Goal: Use online tool/utility: Utilize a website feature to perform a specific function

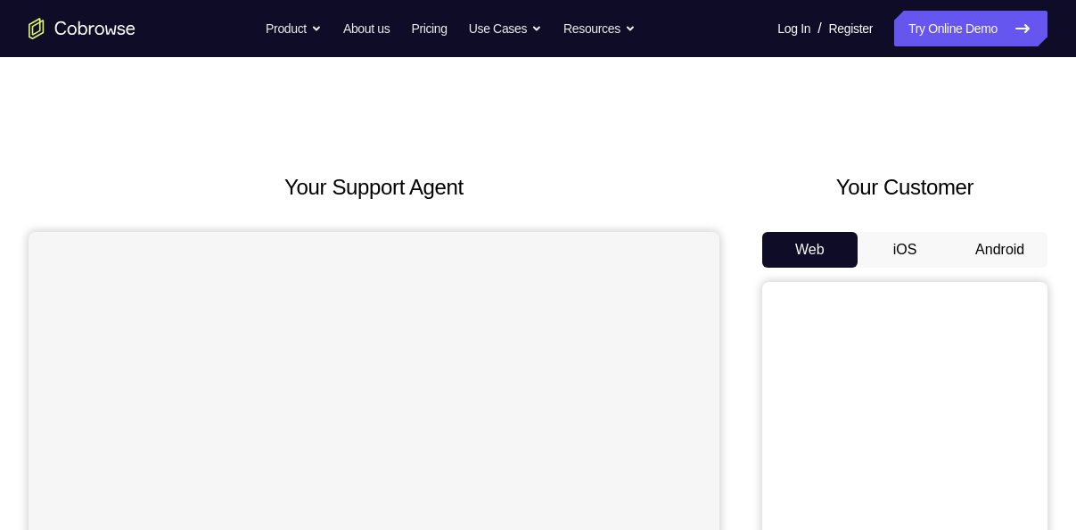
click at [1016, 248] on button "Android" at bounding box center [999, 250] width 95 height 36
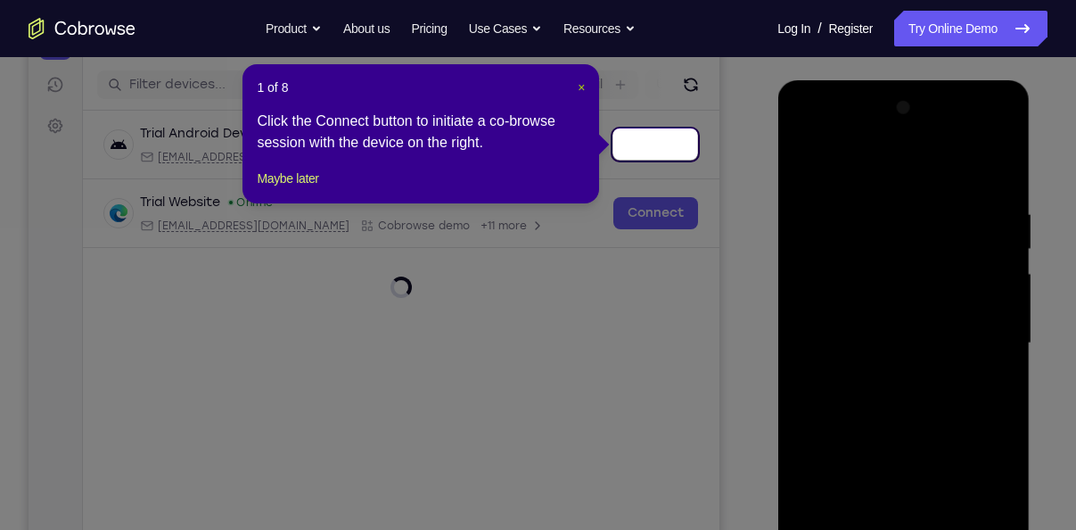
click at [580, 91] on span "×" at bounding box center [581, 87] width 7 height 14
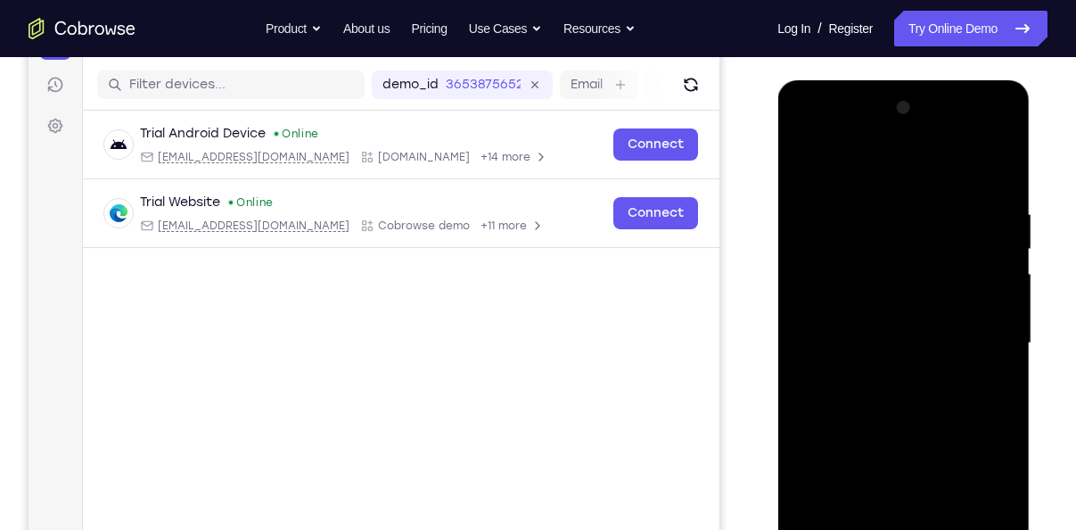
scroll to position [498, 0]
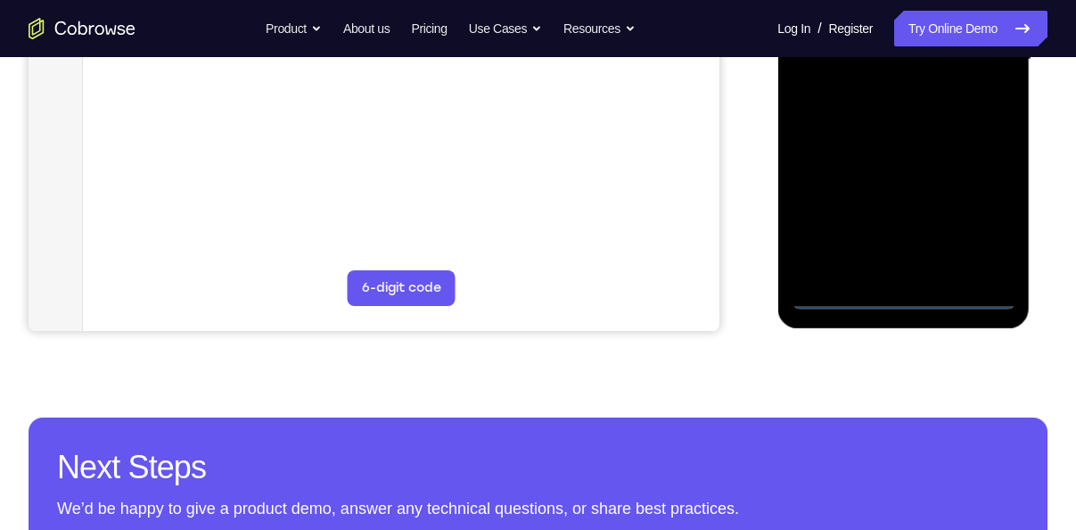
click at [900, 298] on div at bounding box center [903, 59] width 225 height 499
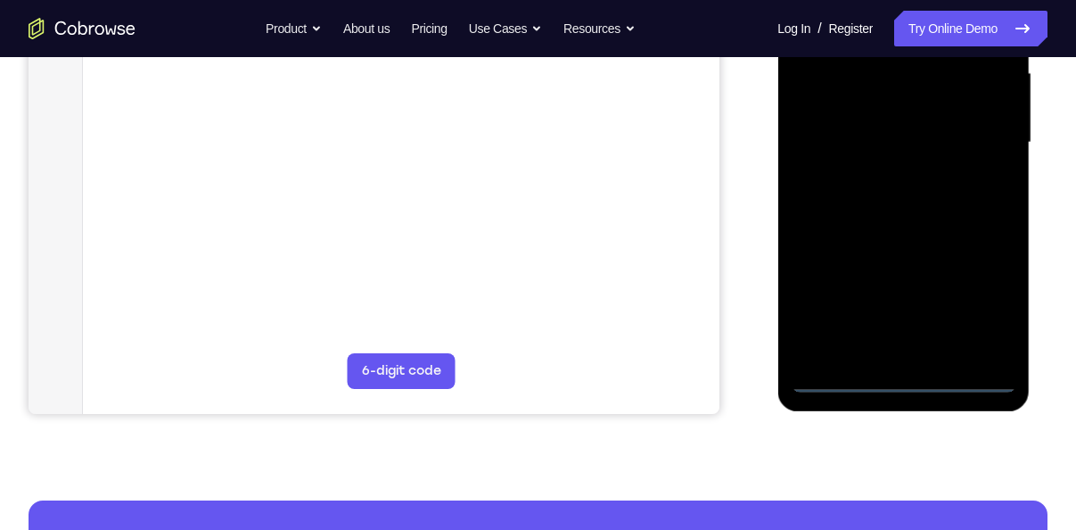
scroll to position [415, 0]
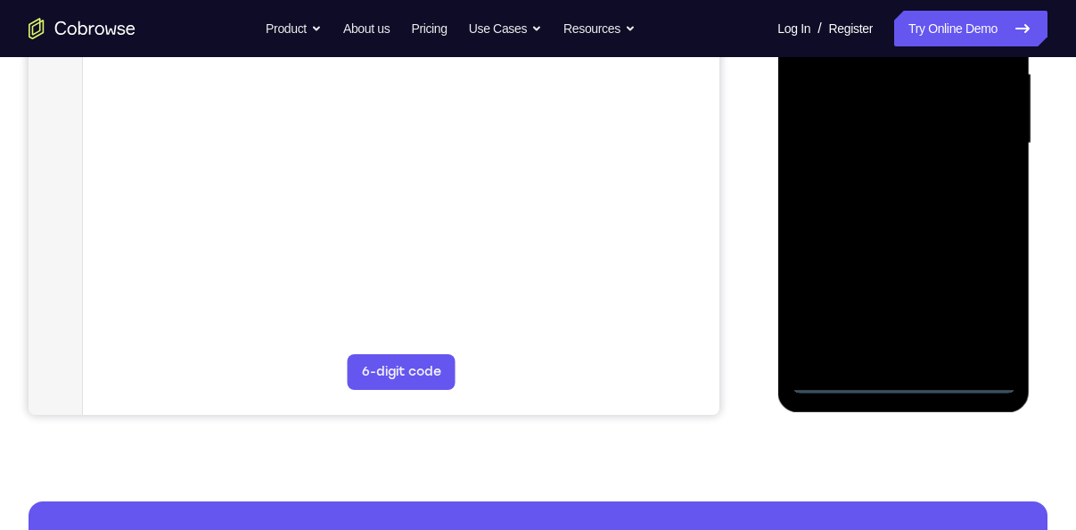
click at [982, 306] on div at bounding box center [903, 143] width 225 height 499
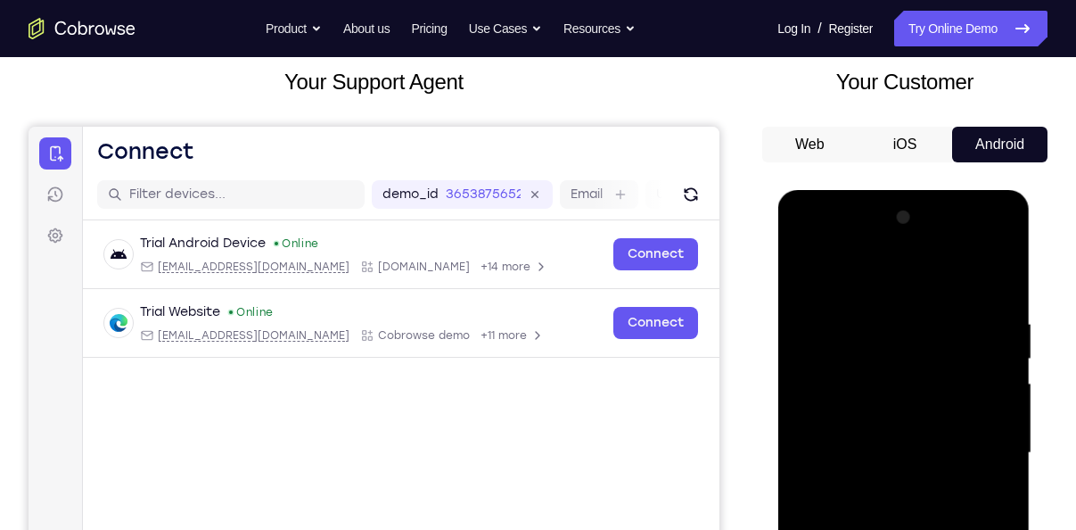
scroll to position [251, 0]
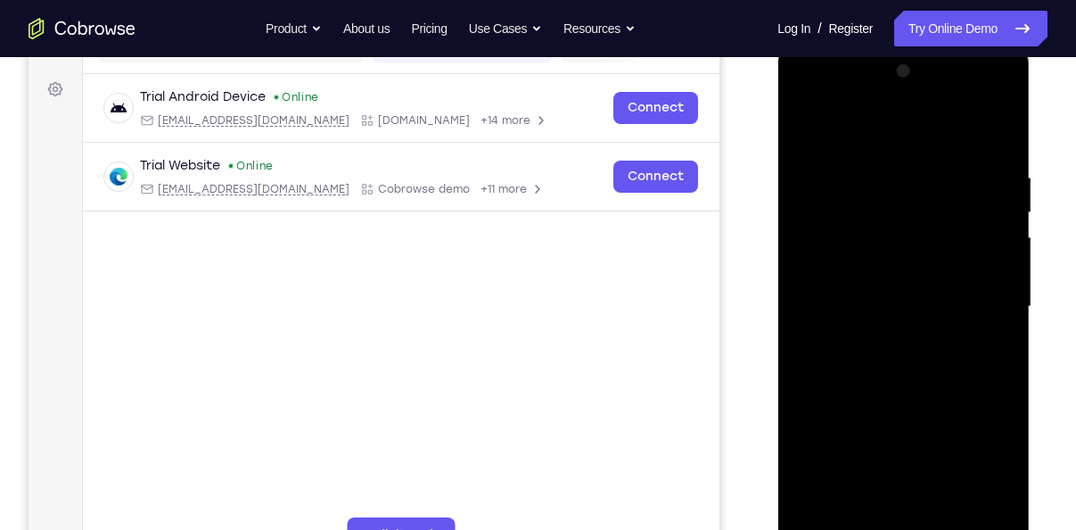
click at [808, 93] on div at bounding box center [903, 306] width 225 height 499
click at [970, 292] on div at bounding box center [903, 306] width 225 height 499
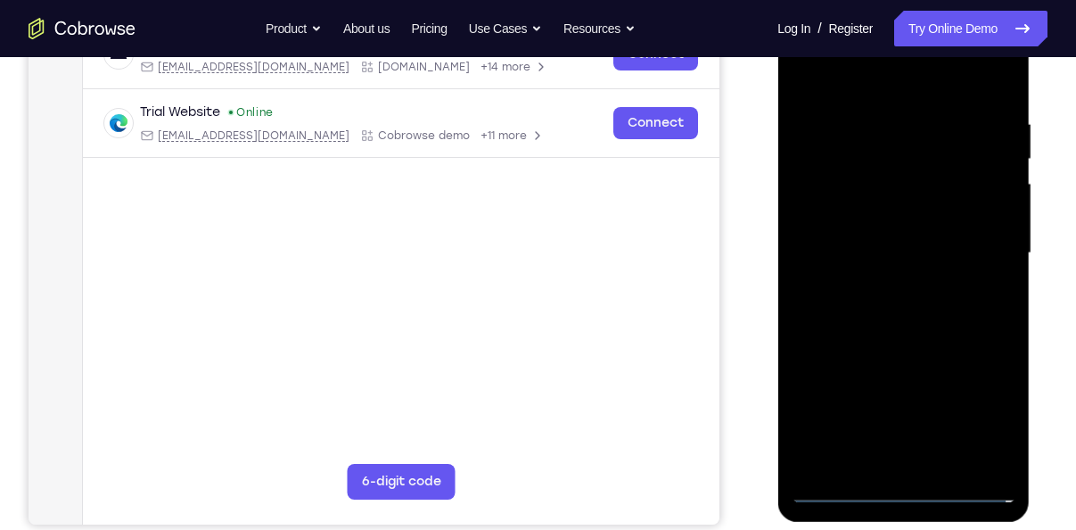
click at [876, 289] on div at bounding box center [903, 253] width 225 height 499
click at [905, 233] on div at bounding box center [903, 253] width 225 height 499
click at [907, 210] on div at bounding box center [903, 253] width 225 height 499
click at [901, 253] on div at bounding box center [903, 253] width 225 height 499
click at [872, 306] on div at bounding box center [903, 253] width 225 height 499
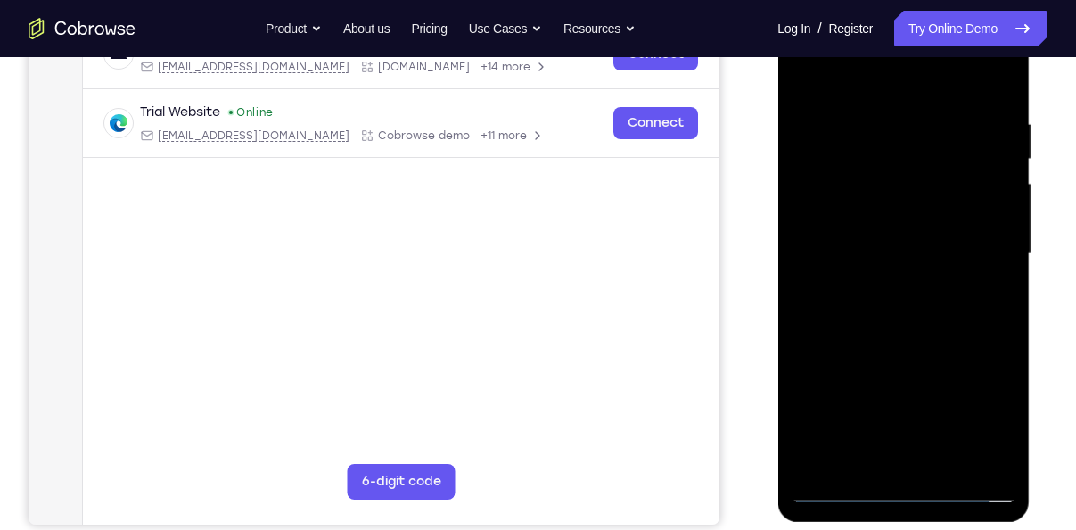
click at [896, 316] on div at bounding box center [903, 253] width 225 height 499
click at [862, 317] on div at bounding box center [903, 253] width 225 height 499
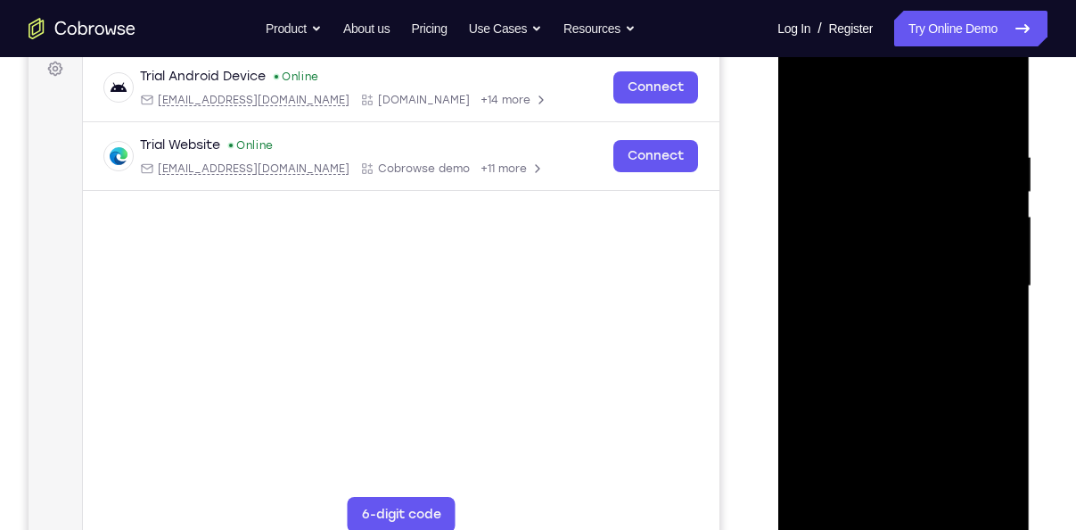
scroll to position [271, 0]
click at [1000, 127] on div at bounding box center [903, 286] width 225 height 499
click at [942, 141] on div at bounding box center [903, 286] width 225 height 499
click at [939, 207] on div at bounding box center [903, 286] width 225 height 499
click at [994, 112] on div at bounding box center [903, 286] width 225 height 499
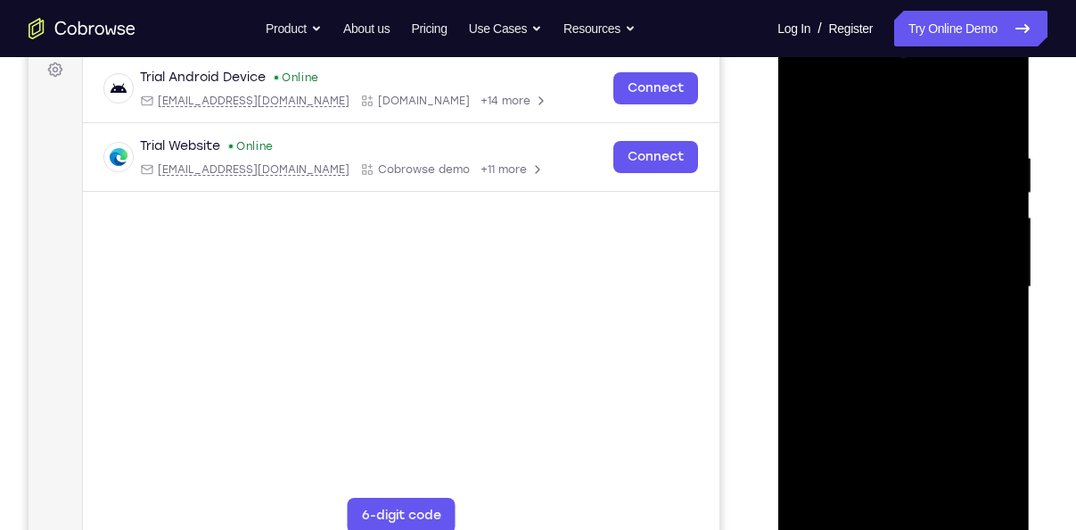
drag, startPoint x: 998, startPoint y: 152, endPoint x: 796, endPoint y: 163, distance: 201.8
click at [796, 163] on div at bounding box center [903, 286] width 225 height 499
drag, startPoint x: 978, startPoint y: 159, endPoint x: 887, endPoint y: 160, distance: 91.0
click at [887, 160] on div at bounding box center [903, 286] width 225 height 499
click at [972, 152] on div at bounding box center [903, 286] width 225 height 499
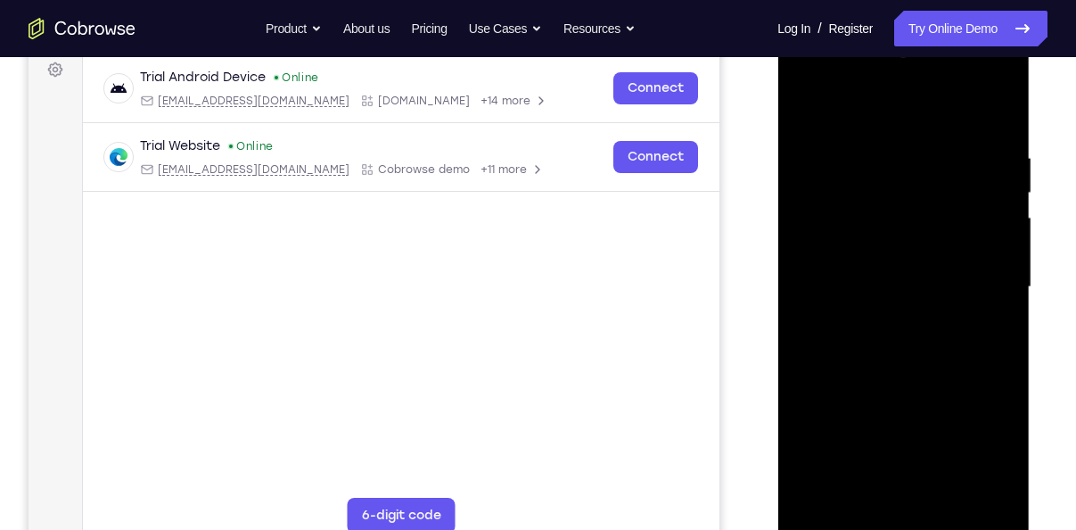
click at [812, 114] on div at bounding box center [903, 286] width 225 height 499
drag, startPoint x: 901, startPoint y: 257, endPoint x: 891, endPoint y: 205, distance: 52.6
click at [891, 205] on div at bounding box center [903, 286] width 225 height 499
click at [809, 107] on div at bounding box center [903, 286] width 225 height 499
click at [991, 116] on div at bounding box center [903, 286] width 225 height 499
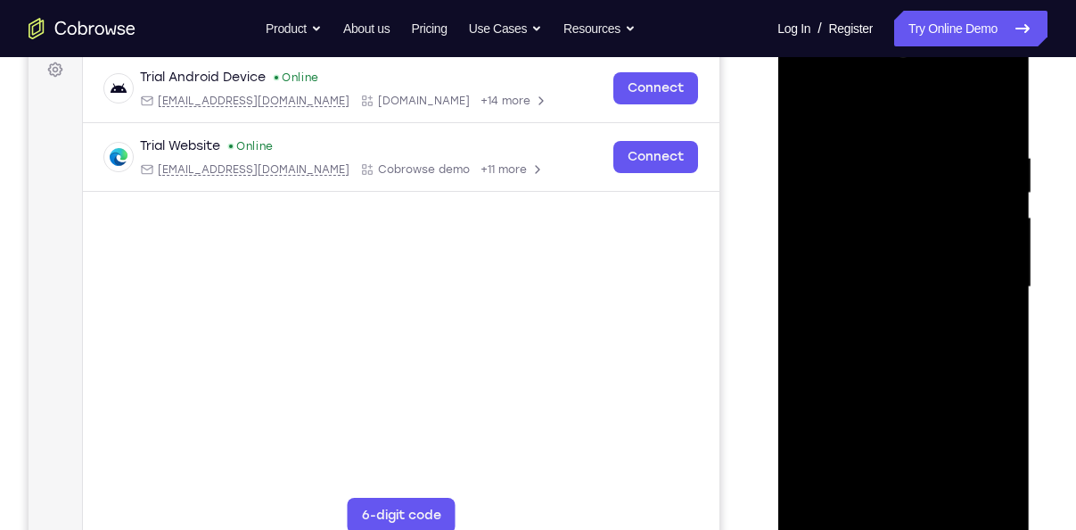
click at [944, 498] on div at bounding box center [903, 286] width 225 height 499
click at [876, 381] on div at bounding box center [903, 286] width 225 height 499
click at [912, 294] on div at bounding box center [903, 286] width 225 height 499
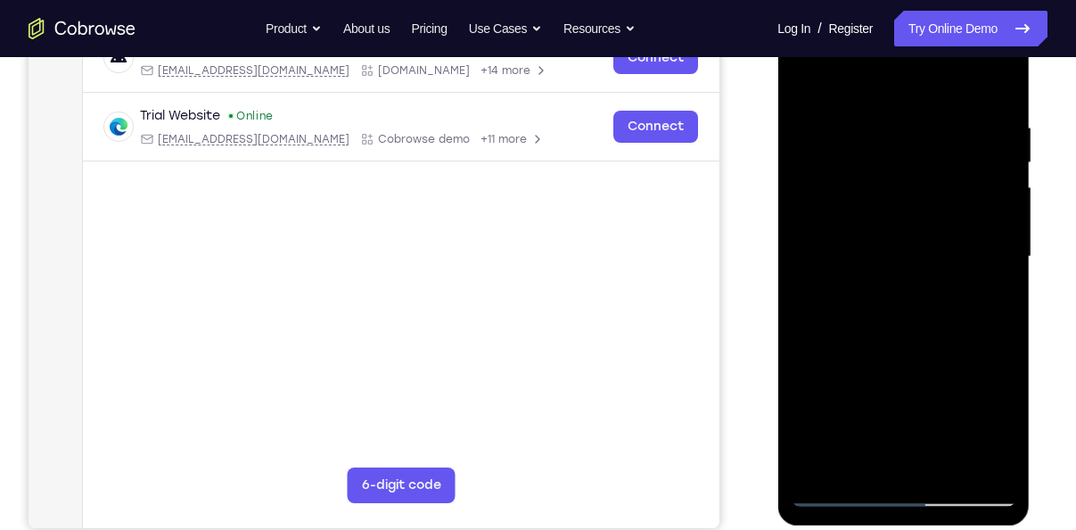
scroll to position [304, 0]
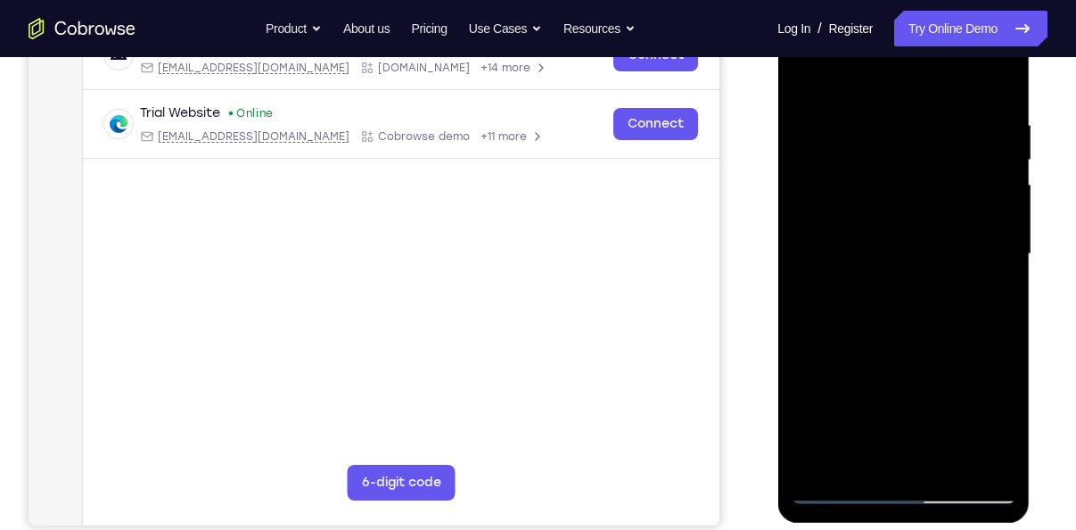
click at [896, 446] on div at bounding box center [903, 253] width 225 height 499
click at [992, 297] on div at bounding box center [903, 253] width 225 height 499
click at [803, 72] on div at bounding box center [903, 253] width 225 height 499
click at [905, 274] on div at bounding box center [903, 253] width 225 height 499
click at [867, 450] on div at bounding box center [903, 253] width 225 height 499
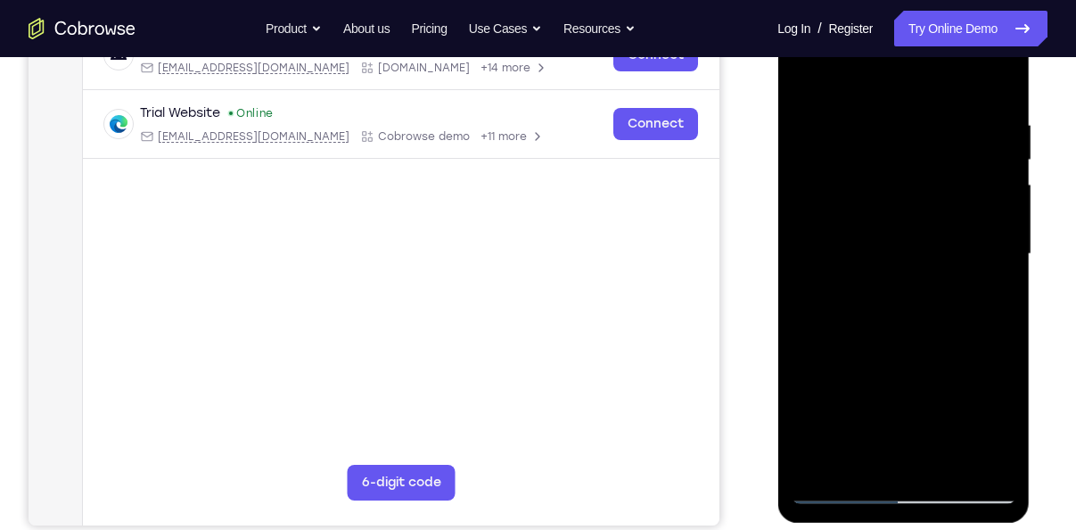
click at [991, 293] on div at bounding box center [903, 253] width 225 height 499
click at [805, 79] on div at bounding box center [903, 253] width 225 height 499
click at [816, 128] on div at bounding box center [903, 253] width 225 height 499
click at [859, 463] on div at bounding box center [903, 253] width 225 height 499
drag, startPoint x: 942, startPoint y: 395, endPoint x: 950, endPoint y: 299, distance: 96.7
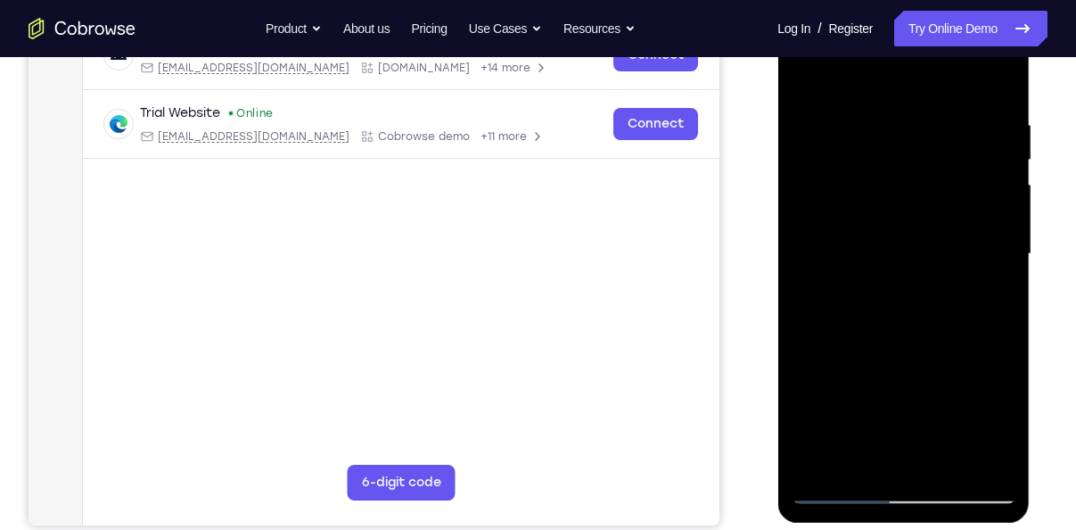
click at [950, 299] on div at bounding box center [903, 253] width 225 height 499
click at [981, 317] on div at bounding box center [903, 253] width 225 height 499
drag, startPoint x: 934, startPoint y: 415, endPoint x: 920, endPoint y: 290, distance: 126.4
click at [920, 290] on div at bounding box center [903, 253] width 225 height 499
click at [950, 355] on div at bounding box center [903, 253] width 225 height 499
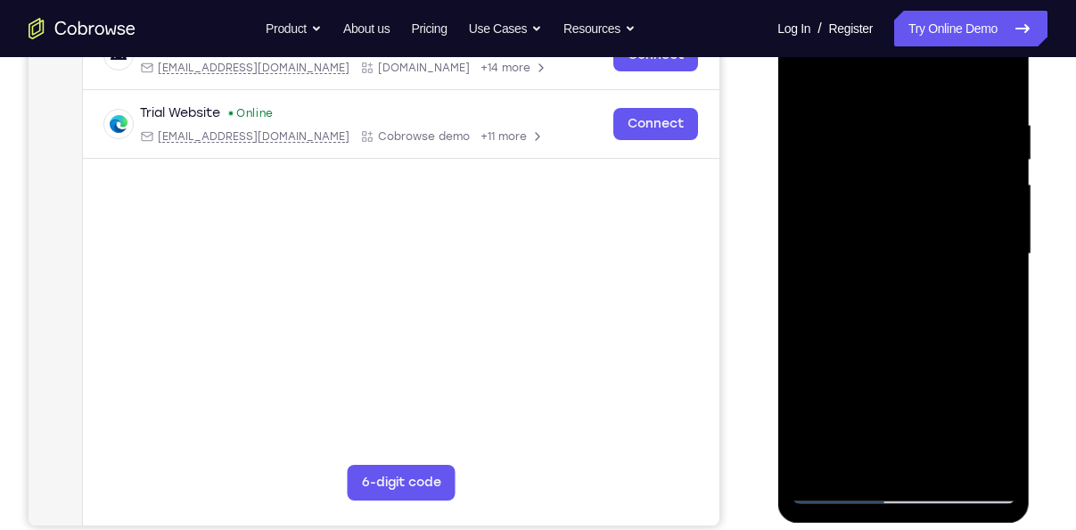
drag, startPoint x: 999, startPoint y: 315, endPoint x: 887, endPoint y: 324, distance: 111.8
click at [887, 324] on div at bounding box center [903, 253] width 225 height 499
click at [983, 316] on div at bounding box center [903, 253] width 225 height 499
drag, startPoint x: 946, startPoint y: 429, endPoint x: 912, endPoint y: 282, distance: 151.0
click at [912, 282] on div at bounding box center [903, 253] width 225 height 499
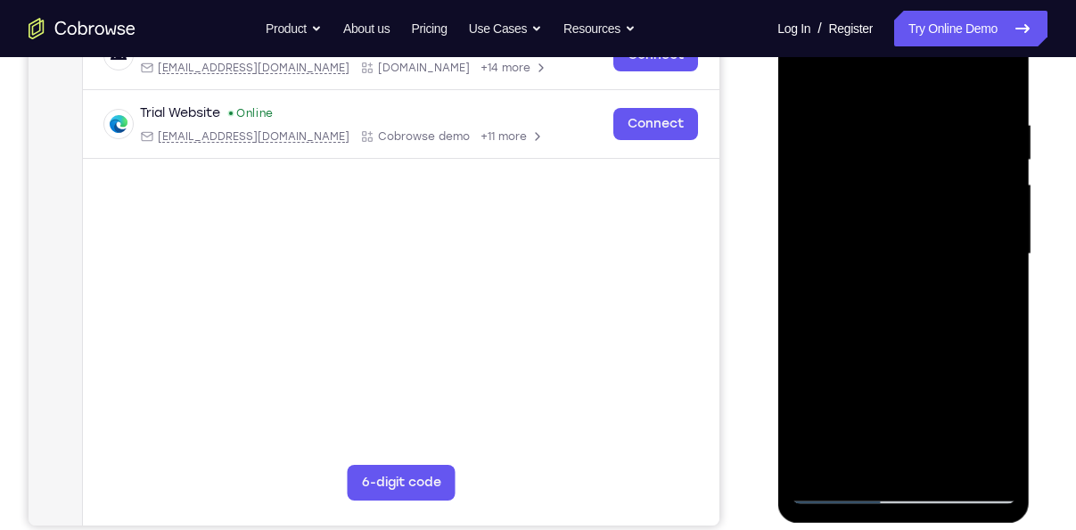
drag, startPoint x: 946, startPoint y: 414, endPoint x: 953, endPoint y: 265, distance: 149.1
click at [953, 265] on div at bounding box center [903, 253] width 225 height 499
drag, startPoint x: 930, startPoint y: 415, endPoint x: 927, endPoint y: 245, distance: 170.3
click at [927, 245] on div at bounding box center [903, 253] width 225 height 499
click at [926, 361] on div at bounding box center [903, 253] width 225 height 499
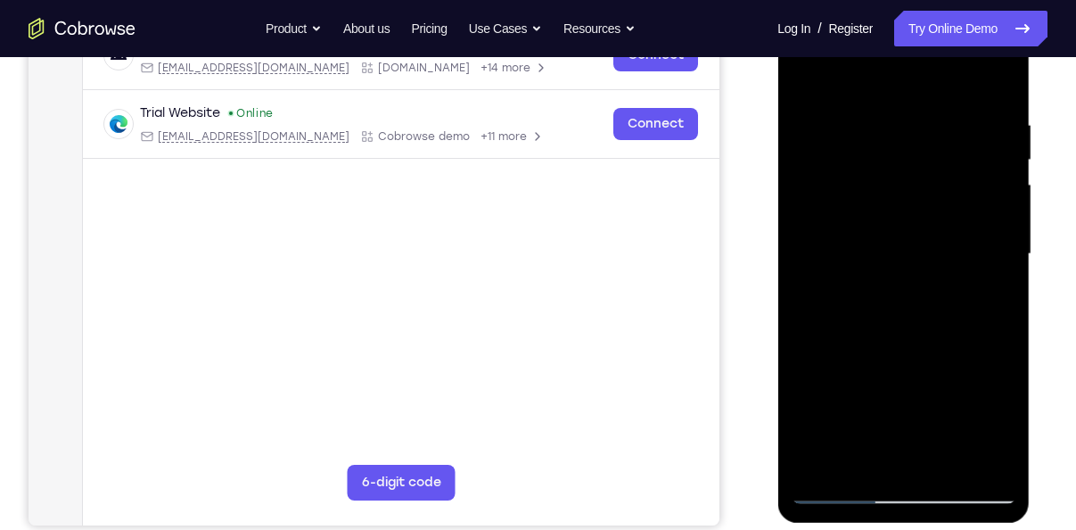
click at [994, 83] on div at bounding box center [903, 253] width 225 height 499
click at [806, 70] on div at bounding box center [903, 253] width 225 height 499
click at [942, 463] on div at bounding box center [903, 253] width 225 height 499
drag, startPoint x: 856, startPoint y: 234, endPoint x: 851, endPoint y: 195, distance: 38.6
click at [851, 195] on div at bounding box center [903, 253] width 225 height 499
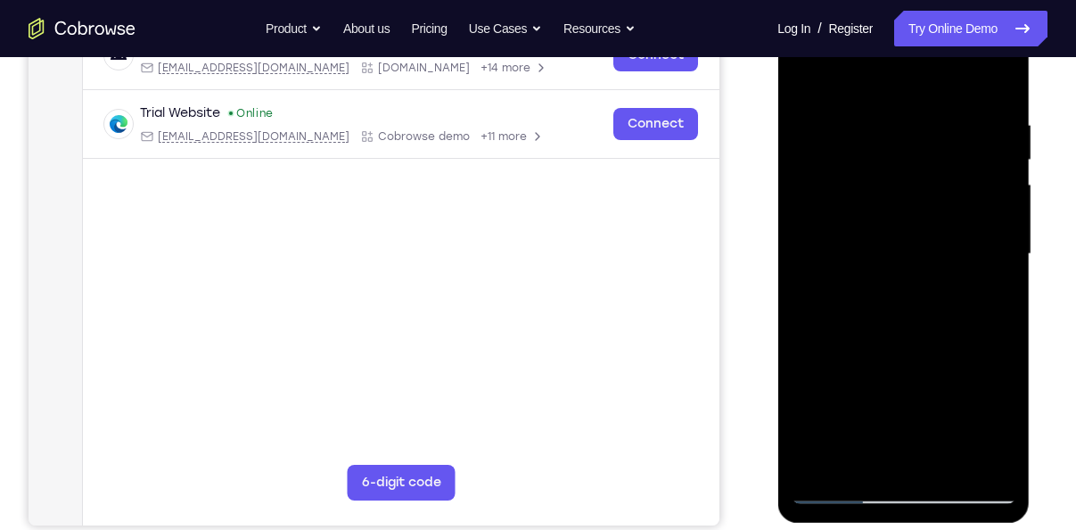
drag, startPoint x: 888, startPoint y: 421, endPoint x: 893, endPoint y: 268, distance: 152.5
click at [901, 191] on div at bounding box center [903, 253] width 225 height 499
click at [880, 413] on div at bounding box center [903, 253] width 225 height 499
click at [881, 445] on div at bounding box center [903, 253] width 225 height 499
click at [871, 451] on div at bounding box center [903, 253] width 225 height 499
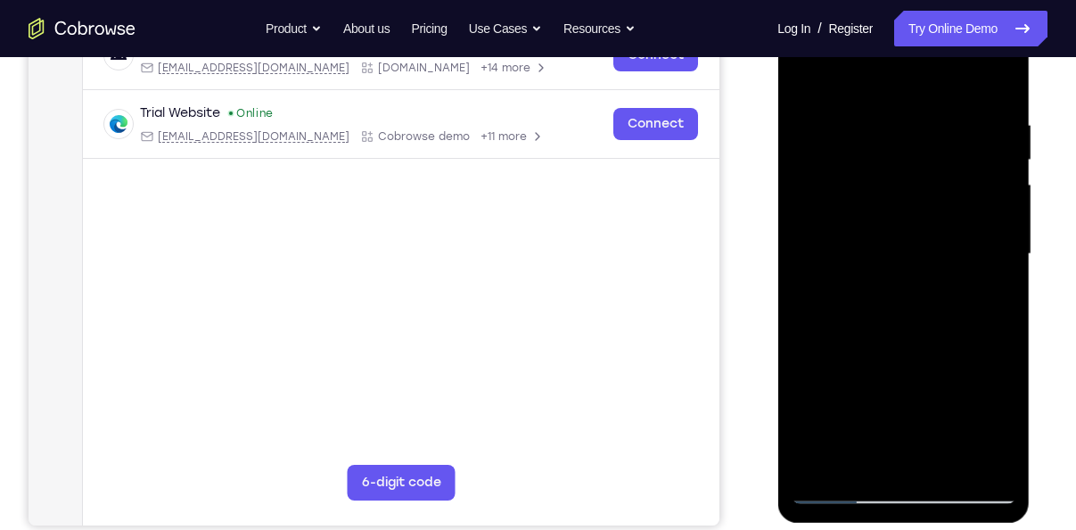
click at [841, 451] on div at bounding box center [903, 253] width 225 height 499
click at [868, 452] on div at bounding box center [903, 253] width 225 height 499
click at [825, 452] on div at bounding box center [903, 253] width 225 height 499
click at [881, 450] on div at bounding box center [903, 253] width 225 height 499
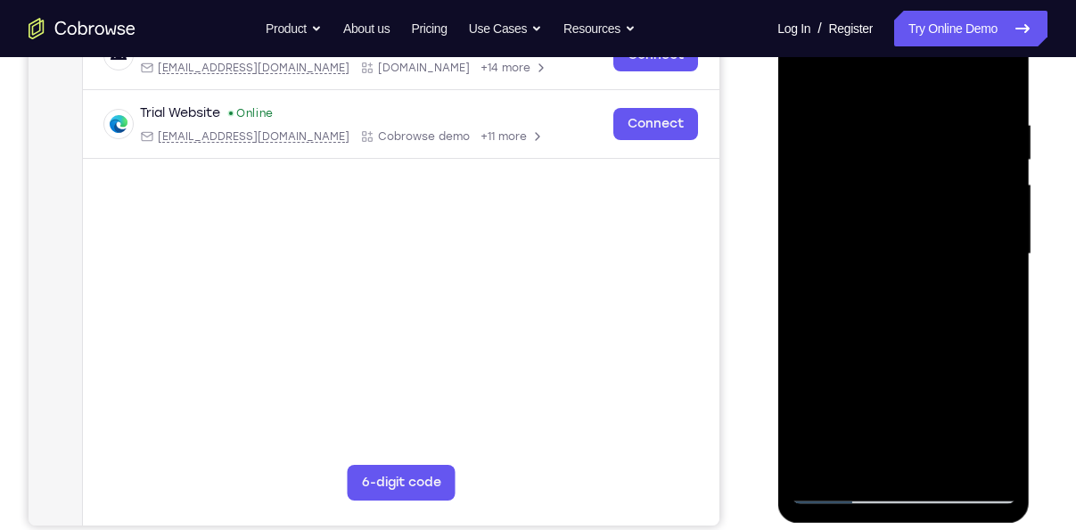
click at [857, 448] on div at bounding box center [903, 253] width 225 height 499
click at [802, 84] on div at bounding box center [903, 253] width 225 height 499
drag, startPoint x: 869, startPoint y: 391, endPoint x: 859, endPoint y: 190, distance: 201.8
click at [859, 190] on div at bounding box center [903, 253] width 225 height 499
click at [884, 213] on div at bounding box center [903, 253] width 225 height 499
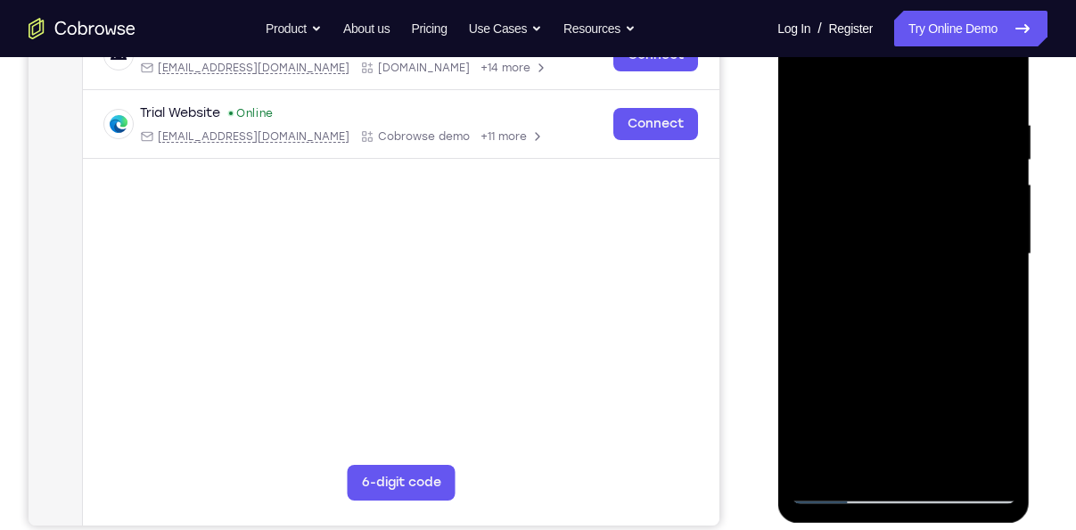
click at [853, 452] on div at bounding box center [903, 253] width 225 height 499
click at [827, 457] on div at bounding box center [903, 253] width 225 height 499
click at [832, 440] on div at bounding box center [903, 253] width 225 height 499
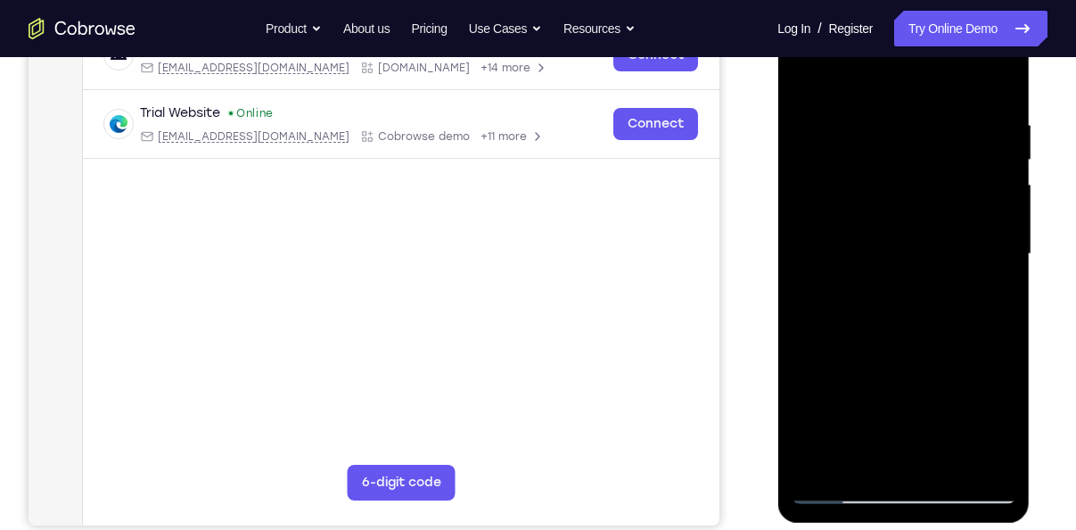
click at [805, 83] on div at bounding box center [903, 253] width 225 height 499
click at [868, 226] on div at bounding box center [903, 253] width 225 height 499
click at [853, 455] on div at bounding box center [903, 253] width 225 height 499
click at [951, 413] on div at bounding box center [903, 253] width 225 height 499
click at [995, 283] on div at bounding box center [903, 253] width 225 height 499
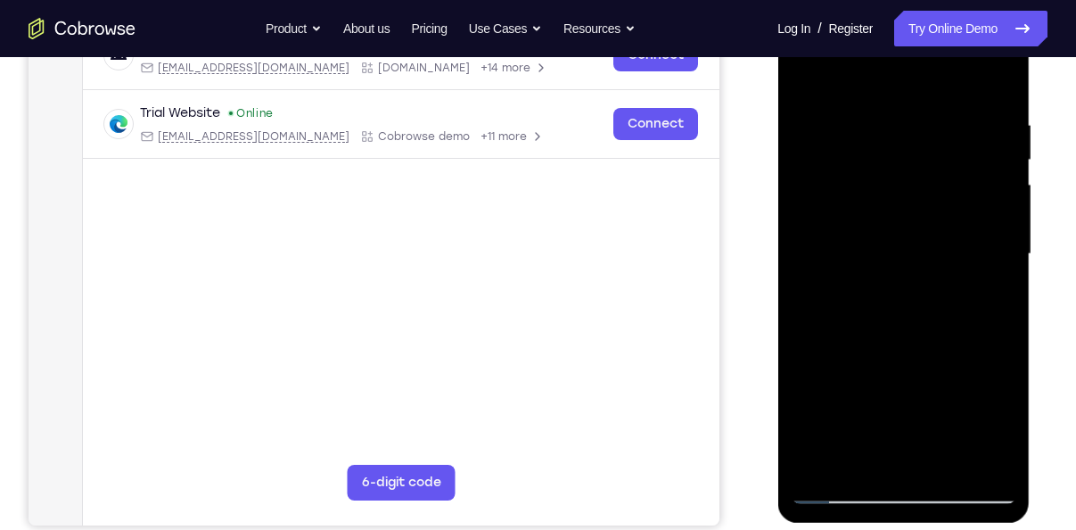
click at [806, 78] on div at bounding box center [903, 253] width 225 height 499
drag, startPoint x: 884, startPoint y: 267, endPoint x: 979, endPoint y: 575, distance: 322.1
click at [979, 526] on html "Online web based iOS Simulators and Android Emulators. Run iPhone, iPad, Mobile…" at bounding box center [904, 258] width 254 height 535
click at [897, 228] on div at bounding box center [903, 253] width 225 height 499
click at [893, 443] on div at bounding box center [903, 253] width 225 height 499
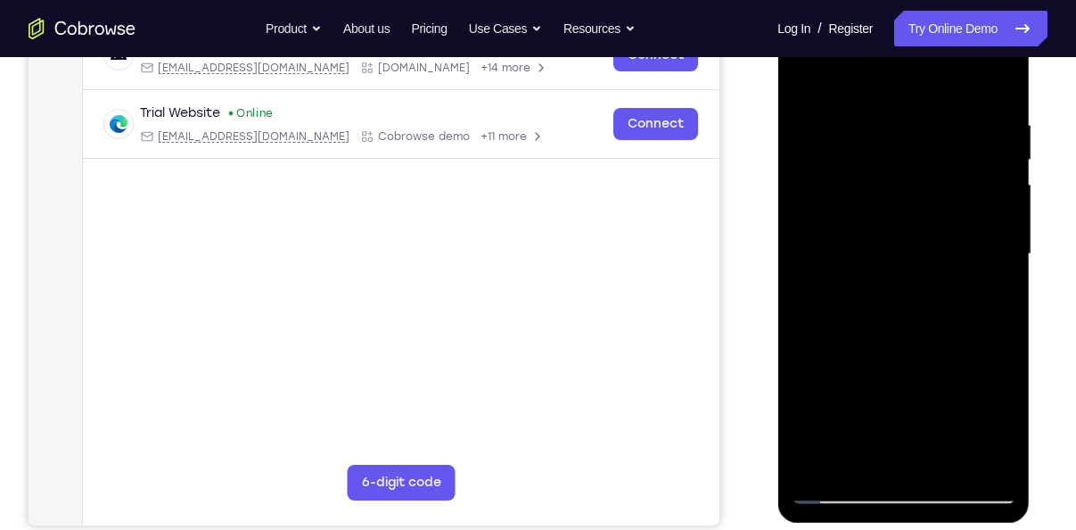
click at [866, 457] on div at bounding box center [903, 253] width 225 height 499
click at [810, 82] on div at bounding box center [903, 253] width 225 height 499
click at [887, 219] on div at bounding box center [903, 253] width 225 height 499
click at [860, 434] on div at bounding box center [903, 253] width 225 height 499
click at [855, 452] on div at bounding box center [903, 253] width 225 height 499
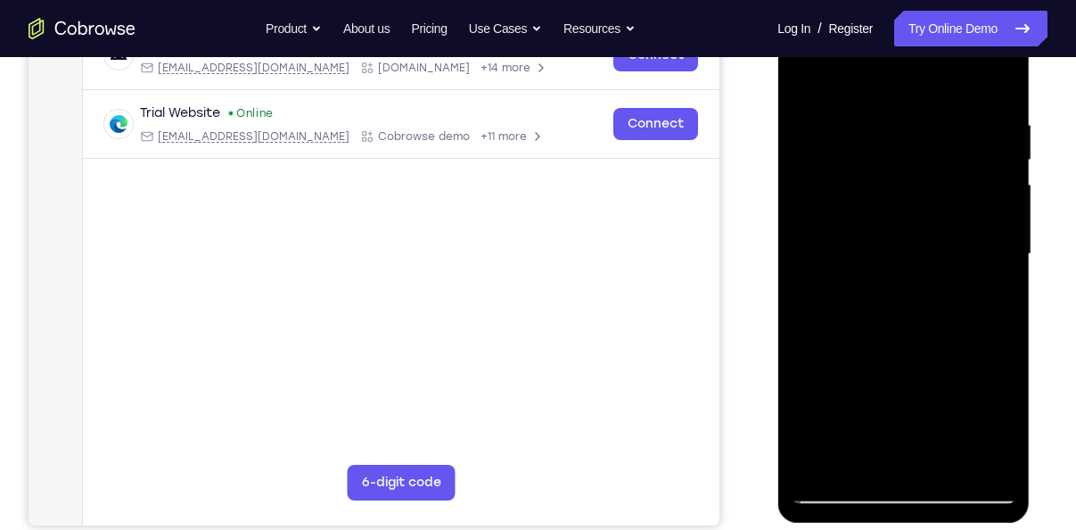
click at [944, 386] on div at bounding box center [903, 253] width 225 height 499
click at [983, 286] on div at bounding box center [903, 253] width 225 height 499
click at [988, 457] on div at bounding box center [903, 253] width 225 height 499
click at [988, 450] on div at bounding box center [903, 253] width 225 height 499
click at [988, 459] on div at bounding box center [903, 253] width 225 height 499
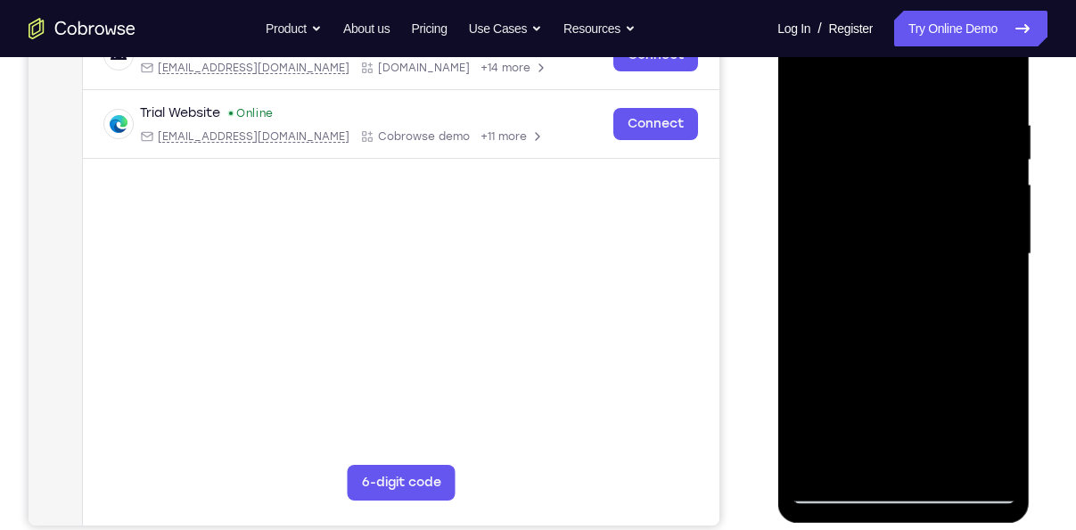
click at [988, 459] on div at bounding box center [903, 253] width 225 height 499
click at [988, 452] on div at bounding box center [903, 253] width 225 height 499
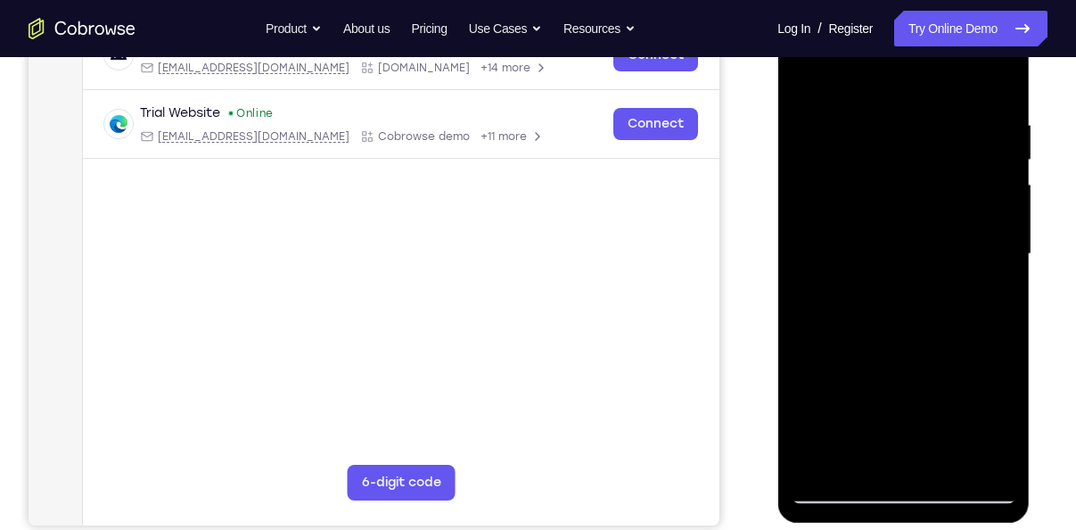
click at [988, 452] on div at bounding box center [903, 253] width 225 height 499
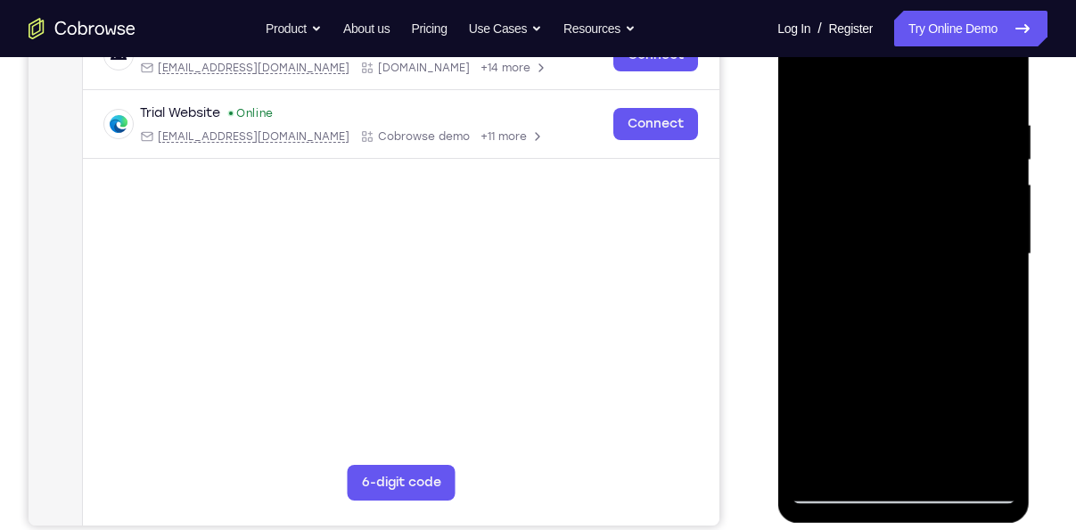
click at [988, 452] on div at bounding box center [903, 253] width 225 height 499
click at [990, 456] on div at bounding box center [903, 253] width 225 height 499
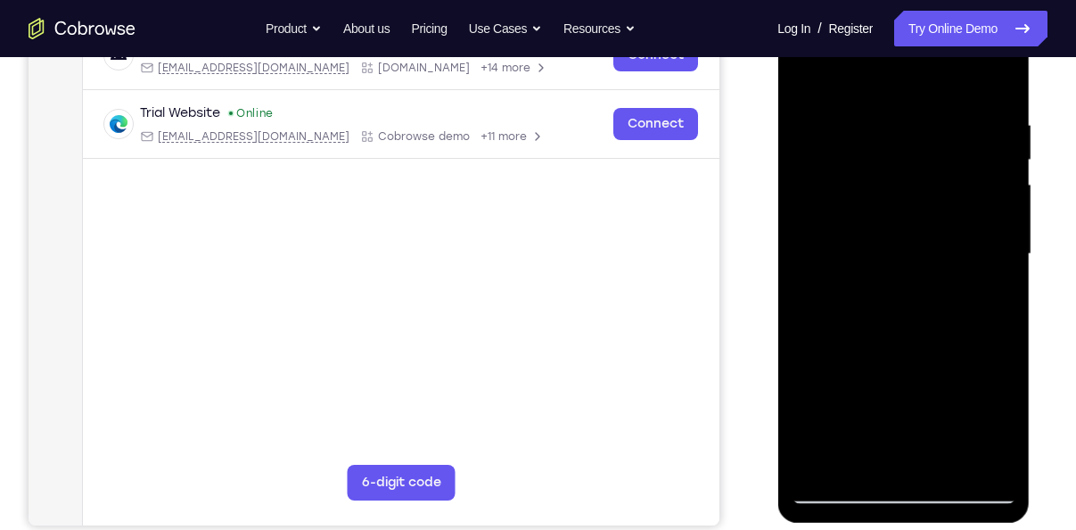
click at [990, 456] on div at bounding box center [903, 253] width 225 height 499
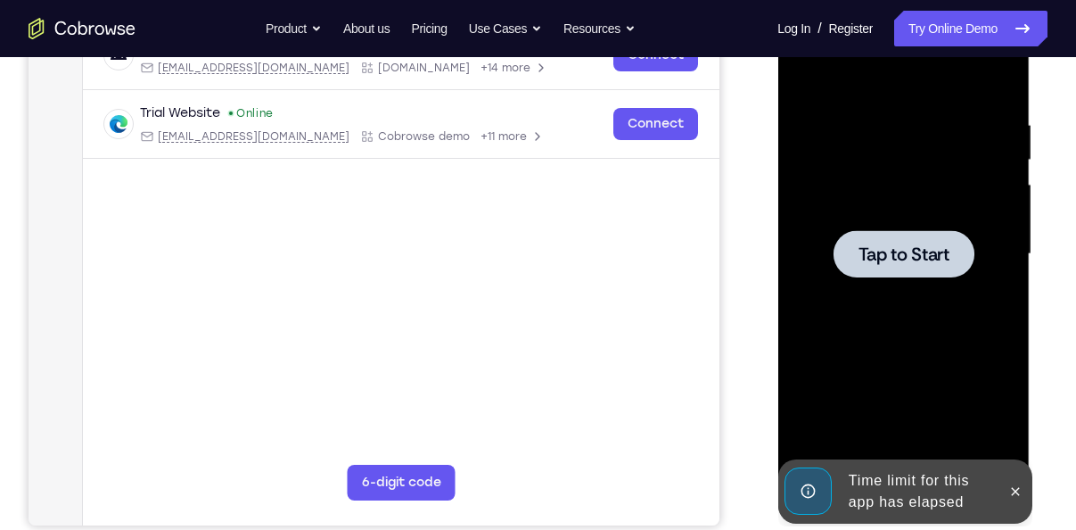
click at [890, 245] on span "Tap to Start" at bounding box center [903, 254] width 91 height 18
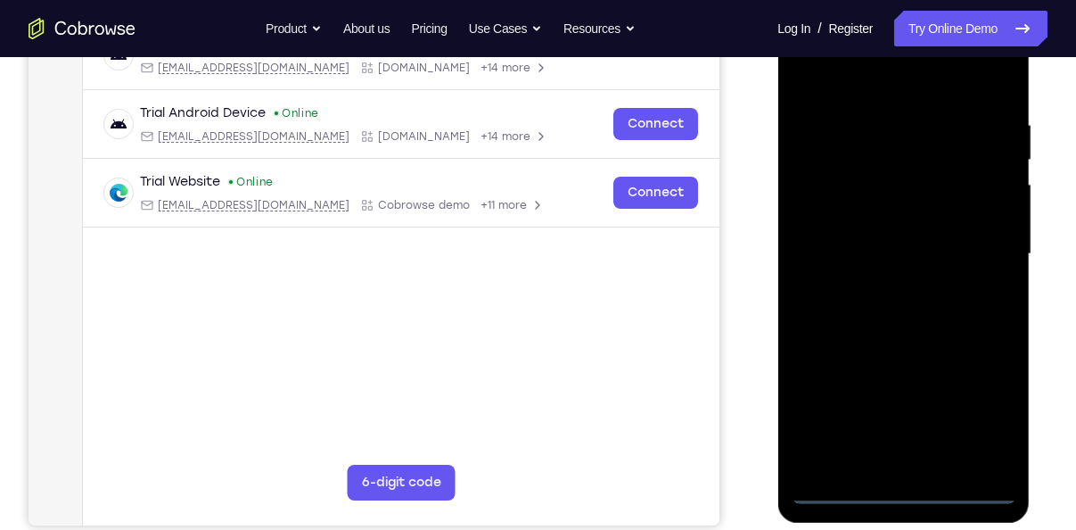
click at [902, 499] on div at bounding box center [903, 253] width 225 height 499
click at [984, 406] on div at bounding box center [903, 253] width 225 height 499
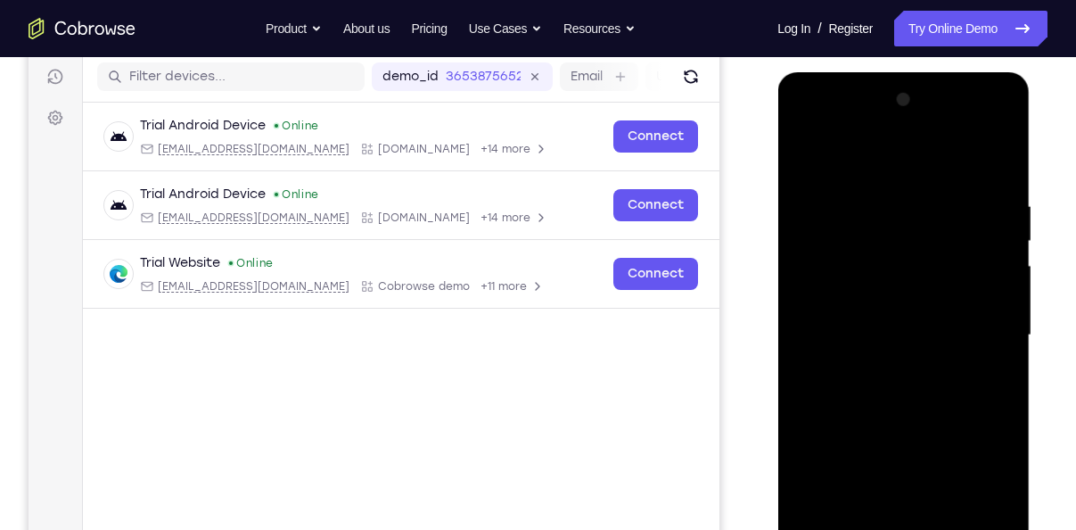
scroll to position [222, 0]
click at [808, 127] on div at bounding box center [903, 335] width 225 height 499
click at [985, 326] on div at bounding box center [903, 335] width 225 height 499
click at [888, 365] on div at bounding box center [903, 335] width 225 height 499
click at [860, 315] on div at bounding box center [903, 335] width 225 height 499
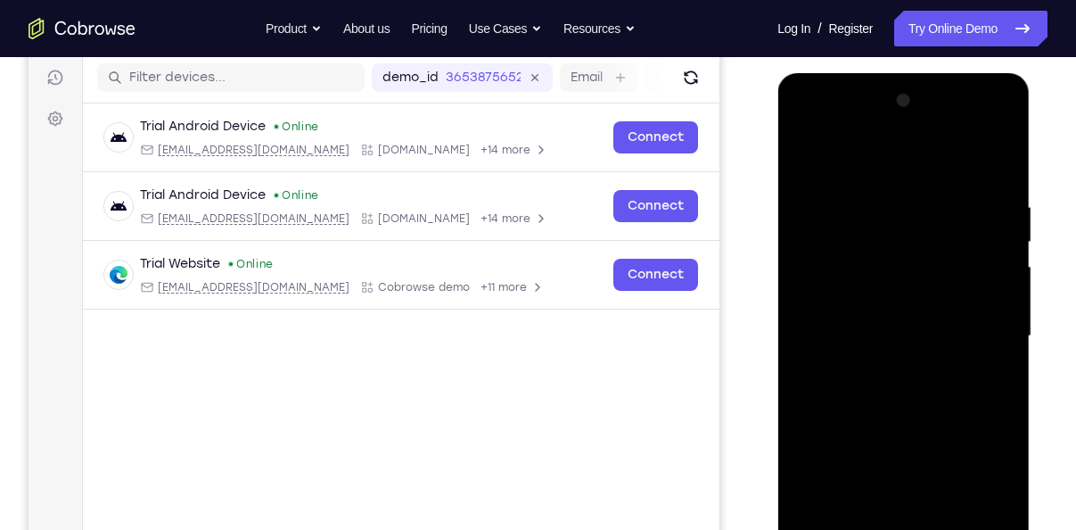
click at [857, 309] on div at bounding box center [903, 335] width 225 height 499
click at [848, 335] on div at bounding box center [903, 335] width 225 height 499
click at [869, 393] on div at bounding box center [903, 335] width 225 height 499
click at [1000, 182] on div at bounding box center [903, 335] width 225 height 499
drag, startPoint x: 912, startPoint y: 413, endPoint x: 902, endPoint y: 366, distance: 47.4
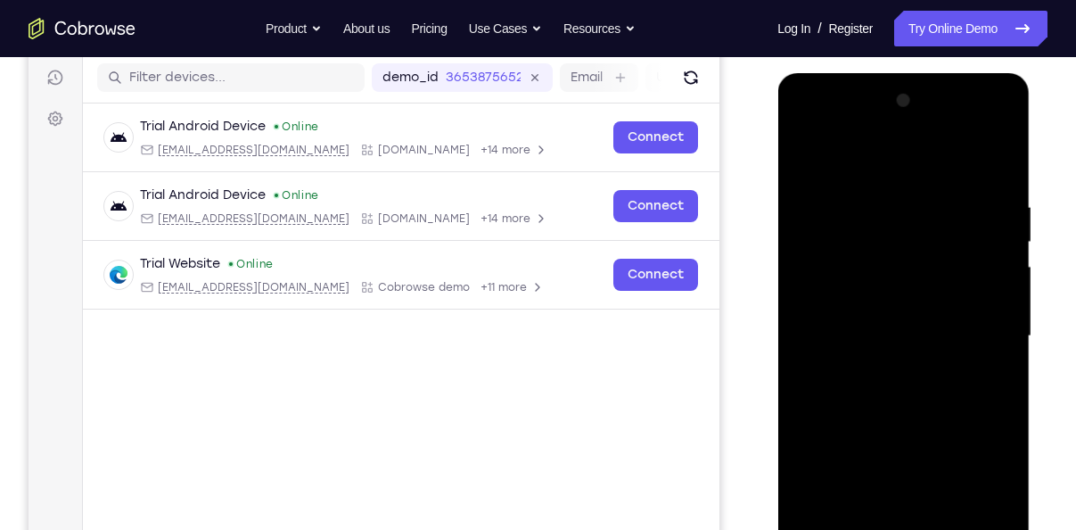
click at [902, 366] on div at bounding box center [903, 335] width 225 height 499
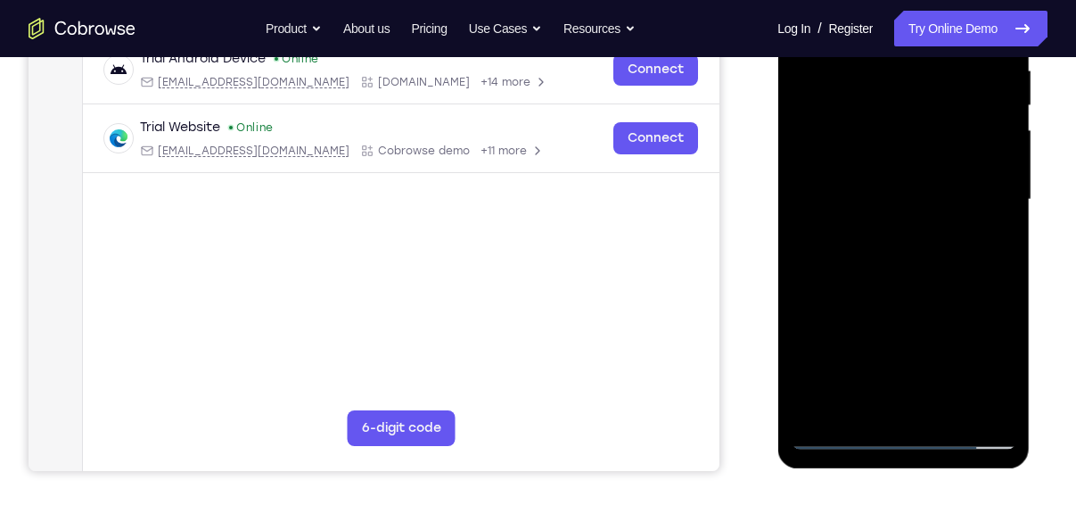
click at [1002, 403] on div at bounding box center [903, 199] width 225 height 499
click at [948, 407] on div at bounding box center [903, 199] width 225 height 499
click at [904, 292] on div at bounding box center [903, 199] width 225 height 499
click at [898, 176] on div at bounding box center [903, 199] width 225 height 499
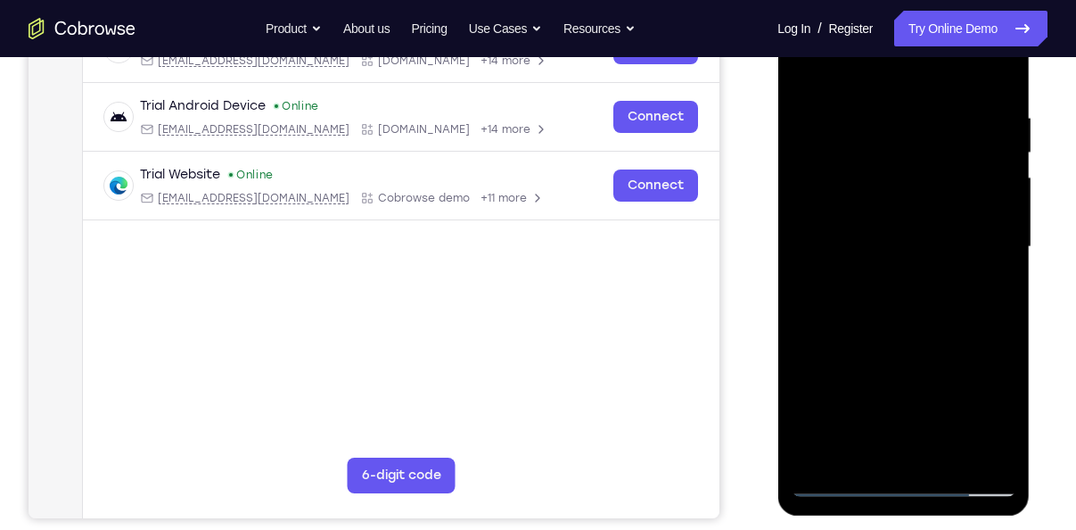
scroll to position [310, 0]
click at [805, 68] on div at bounding box center [903, 247] width 225 height 499
click at [881, 264] on div at bounding box center [903, 247] width 225 height 499
click at [855, 446] on div at bounding box center [903, 247] width 225 height 499
click at [994, 287] on div at bounding box center [903, 247] width 225 height 499
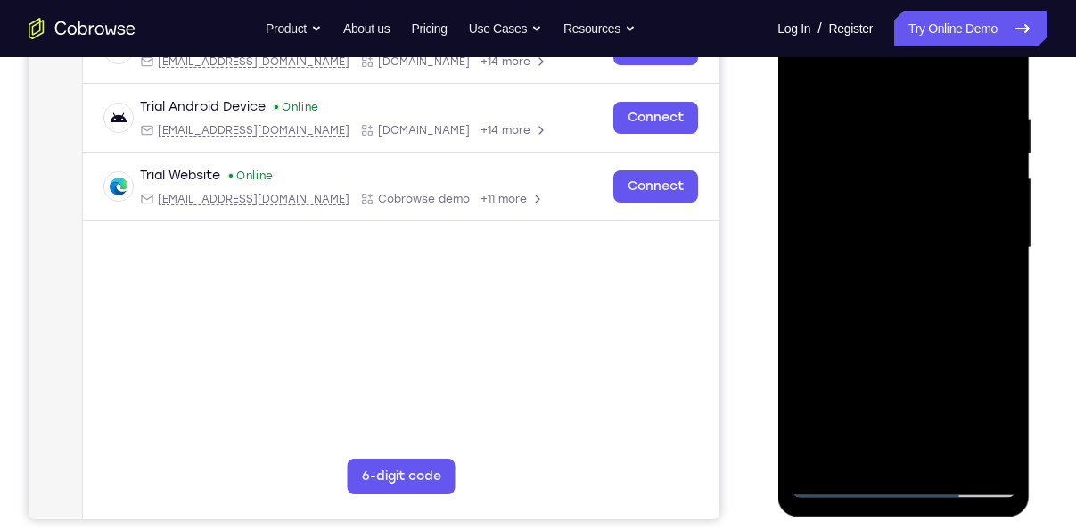
click at [808, 72] on div at bounding box center [903, 247] width 225 height 499
click at [822, 124] on div at bounding box center [903, 247] width 225 height 499
click at [903, 448] on div at bounding box center [903, 247] width 225 height 499
click at [809, 62] on div at bounding box center [903, 247] width 225 height 499
drag, startPoint x: 906, startPoint y: 125, endPoint x: 942, endPoint y: 351, distance: 229.4
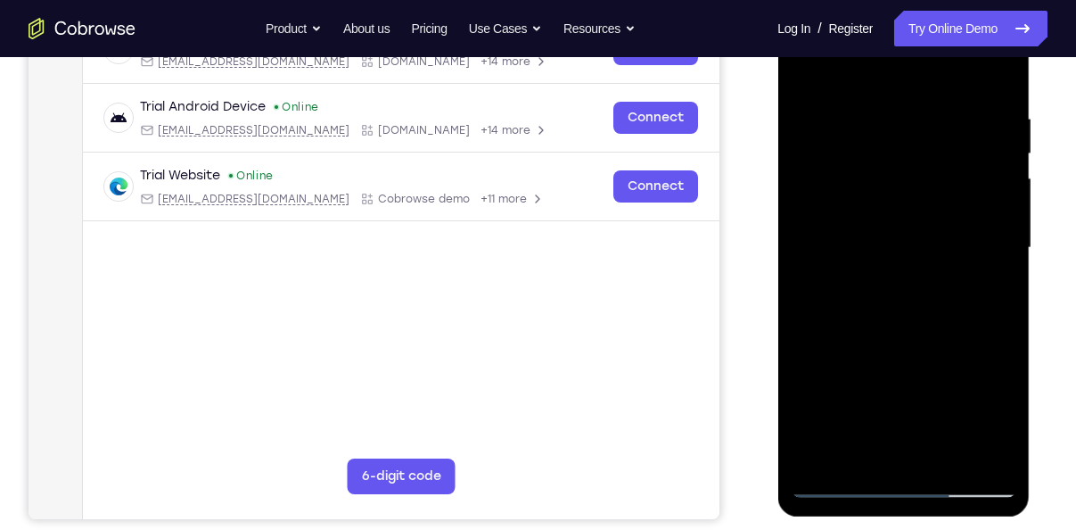
click at [942, 351] on div at bounding box center [903, 247] width 225 height 499
click at [994, 114] on div at bounding box center [903, 247] width 225 height 499
click at [967, 448] on div at bounding box center [903, 247] width 225 height 499
drag, startPoint x: 825, startPoint y: 253, endPoint x: 967, endPoint y: 257, distance: 142.7
click at [967, 257] on div at bounding box center [903, 247] width 225 height 499
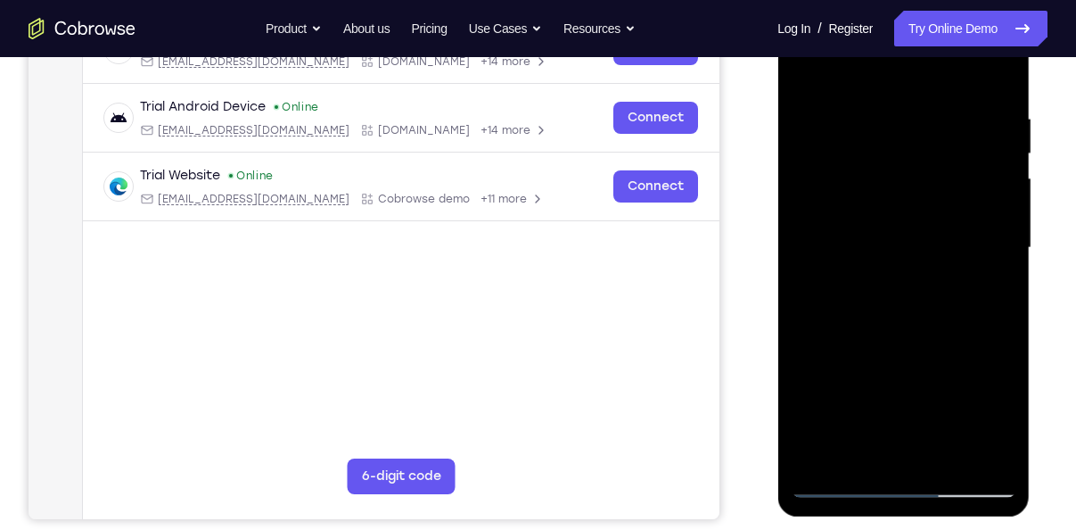
drag, startPoint x: 900, startPoint y: 360, endPoint x: 1092, endPoint y: 367, distance: 192.7
click at [1032, 367] on html "Online web based iOS Simulators and Android Emulators. Run iPhone, iPad, Mobile…" at bounding box center [904, 252] width 254 height 535
click at [995, 77] on div at bounding box center [903, 247] width 225 height 499
click at [942, 449] on div at bounding box center [903, 247] width 225 height 499
click at [926, 218] on div at bounding box center [903, 247] width 225 height 499
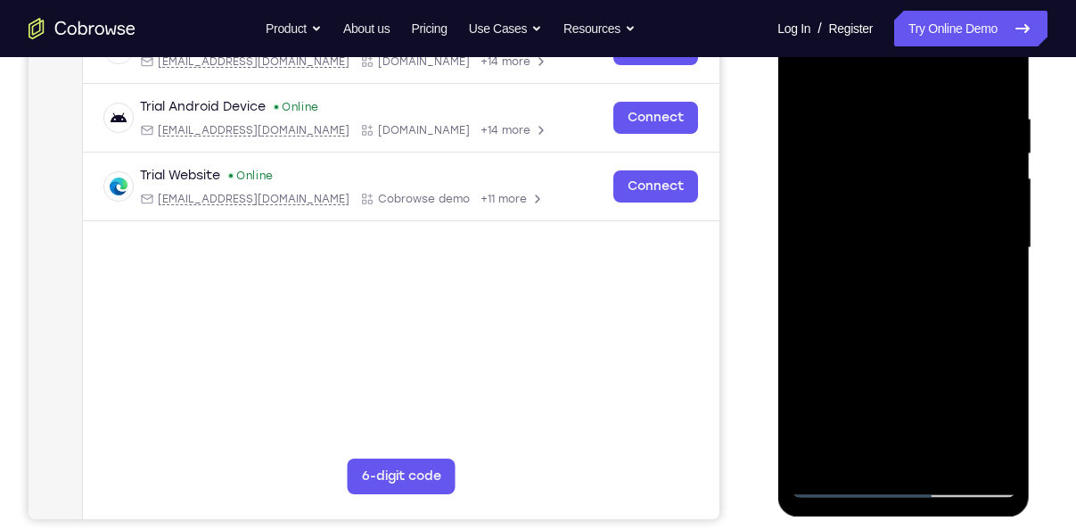
click at [878, 442] on div at bounding box center [903, 247] width 225 height 499
click at [853, 451] on div at bounding box center [903, 247] width 225 height 499
click at [952, 350] on div at bounding box center [903, 247] width 225 height 499
click at [989, 278] on div at bounding box center [903, 247] width 225 height 499
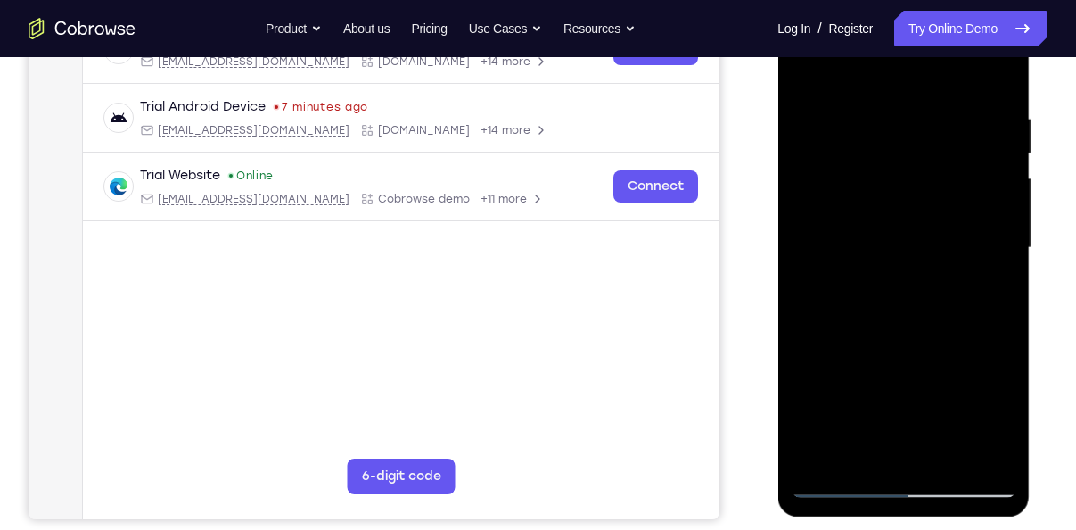
click at [859, 453] on div at bounding box center [903, 247] width 225 height 499
click at [802, 348] on div at bounding box center [903, 247] width 225 height 499
click at [987, 277] on div at bounding box center [903, 247] width 225 height 499
click at [893, 288] on div at bounding box center [903, 247] width 225 height 499
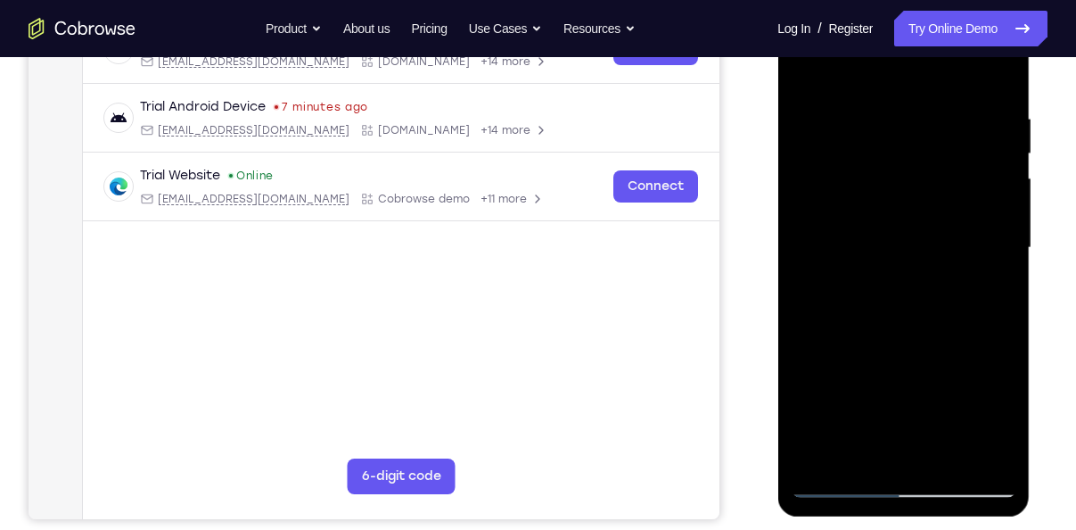
click at [999, 415] on div at bounding box center [903, 247] width 225 height 499
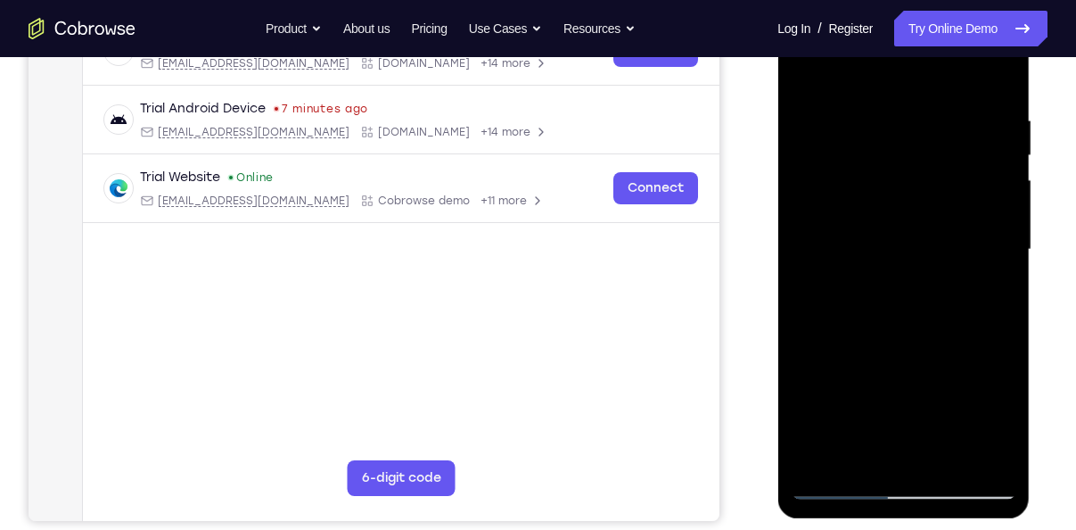
click at [857, 451] on div at bounding box center [903, 249] width 225 height 499
click at [810, 353] on div at bounding box center [903, 249] width 225 height 499
click at [989, 279] on div at bounding box center [903, 249] width 225 height 499
click at [807, 71] on div at bounding box center [903, 249] width 225 height 499
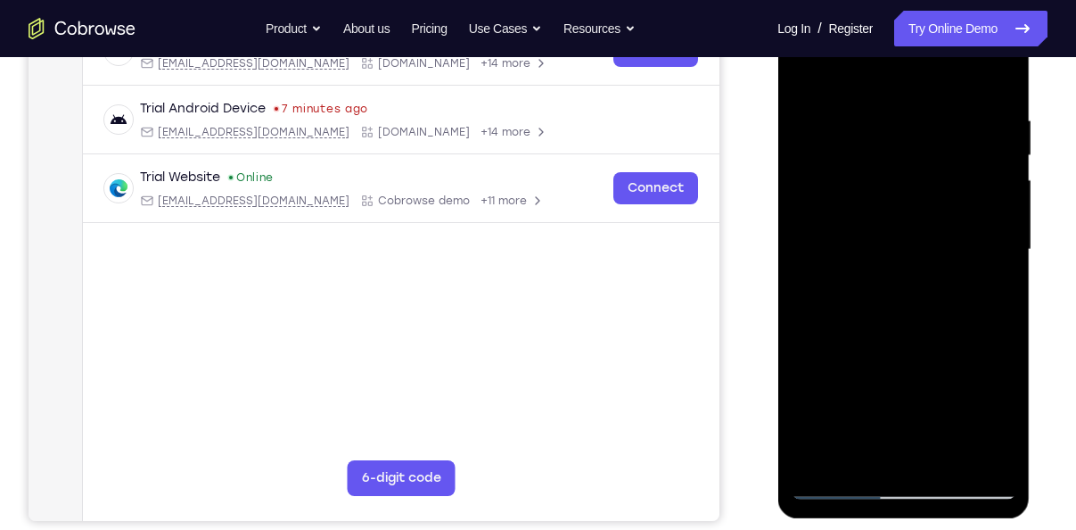
drag, startPoint x: 841, startPoint y: 240, endPoint x: 852, endPoint y: 206, distance: 35.8
click at [852, 206] on div at bounding box center [903, 249] width 225 height 499
drag, startPoint x: 873, startPoint y: 226, endPoint x: 892, endPoint y: 468, distance: 242.4
click at [892, 468] on div at bounding box center [903, 249] width 225 height 499
drag, startPoint x: 869, startPoint y: 262, endPoint x: 889, endPoint y: 489, distance: 227.3
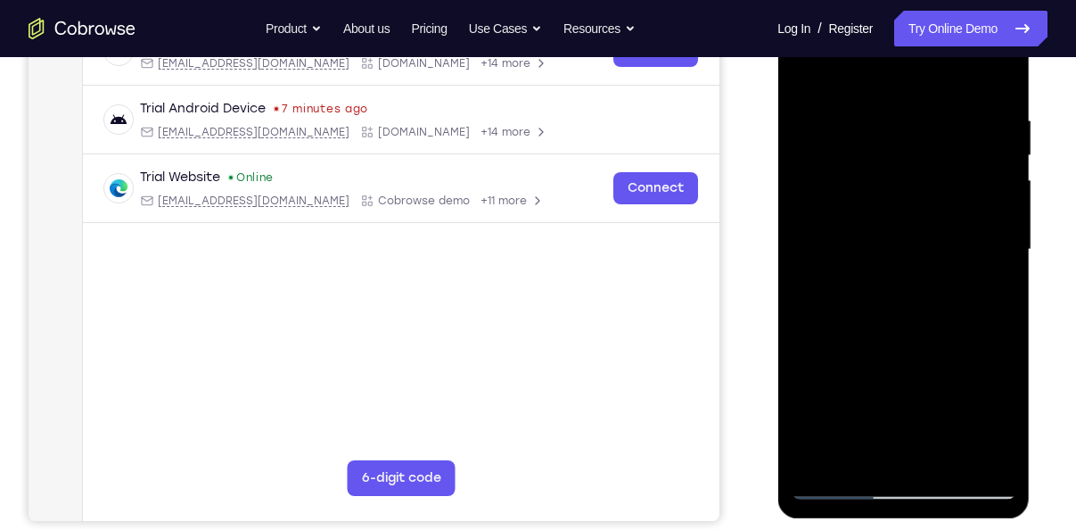
click at [889, 489] on div at bounding box center [903, 249] width 225 height 499
click at [903, 216] on div at bounding box center [903, 249] width 225 height 499
click at [889, 445] on div at bounding box center [903, 249] width 225 height 499
click at [985, 287] on div at bounding box center [903, 249] width 225 height 499
click at [808, 71] on div at bounding box center [903, 249] width 225 height 499
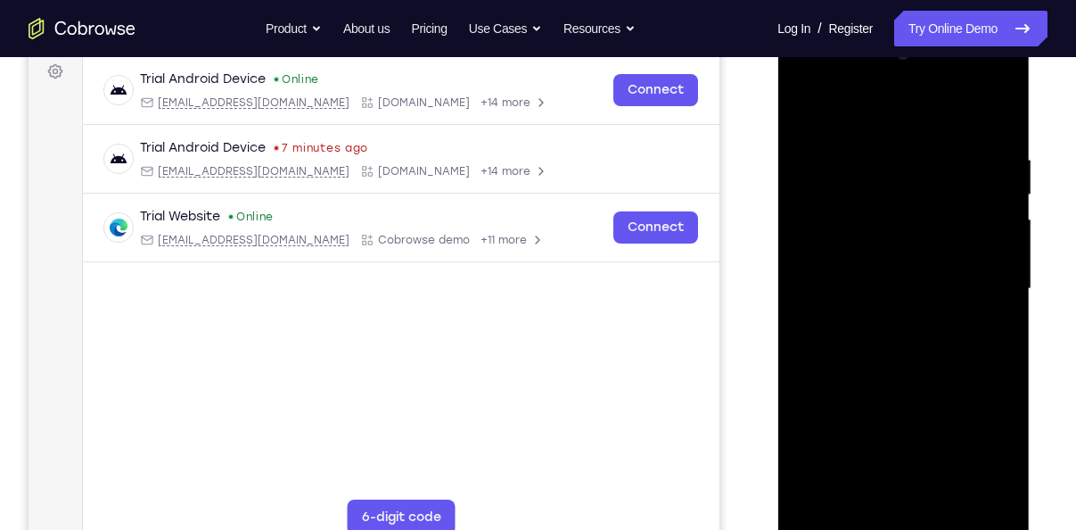
scroll to position [271, 0]
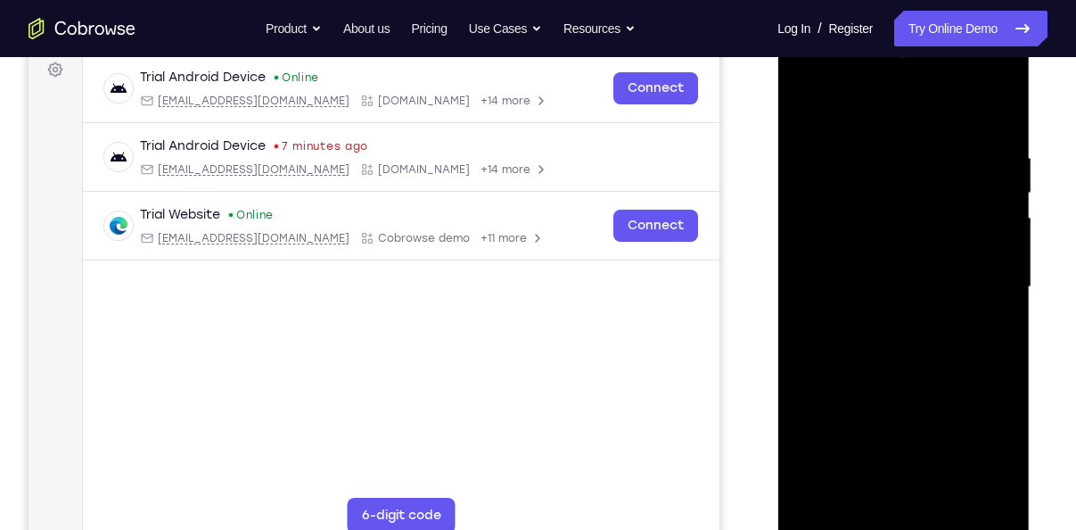
click at [810, 103] on div at bounding box center [903, 286] width 225 height 499
drag, startPoint x: 891, startPoint y: 305, endPoint x: 926, endPoint y: 575, distance: 272.4
click at [926, 529] on html "Online web based iOS Simulators and Android Emulators. Run iPhone, iPad, Mobile…" at bounding box center [904, 291] width 254 height 535
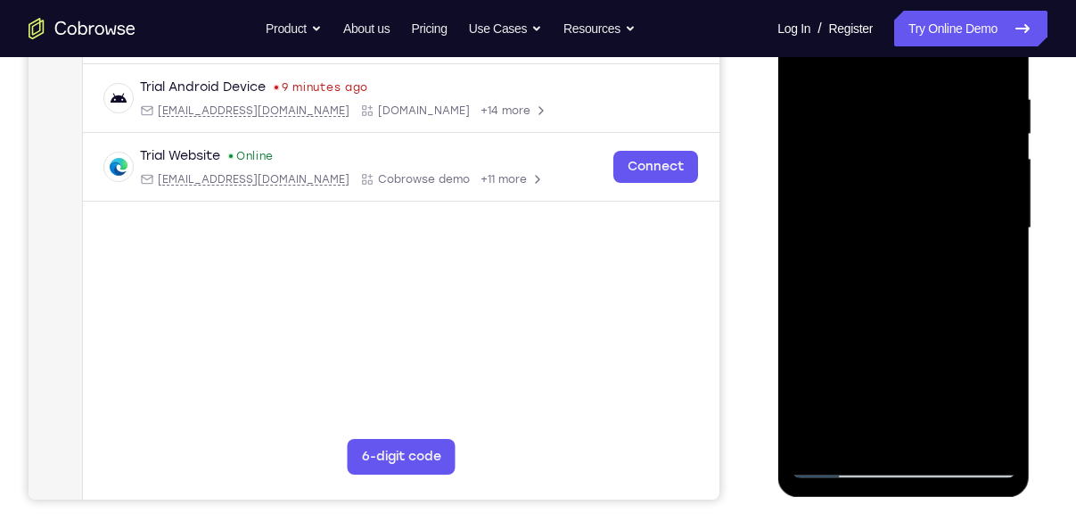
scroll to position [304, 0]
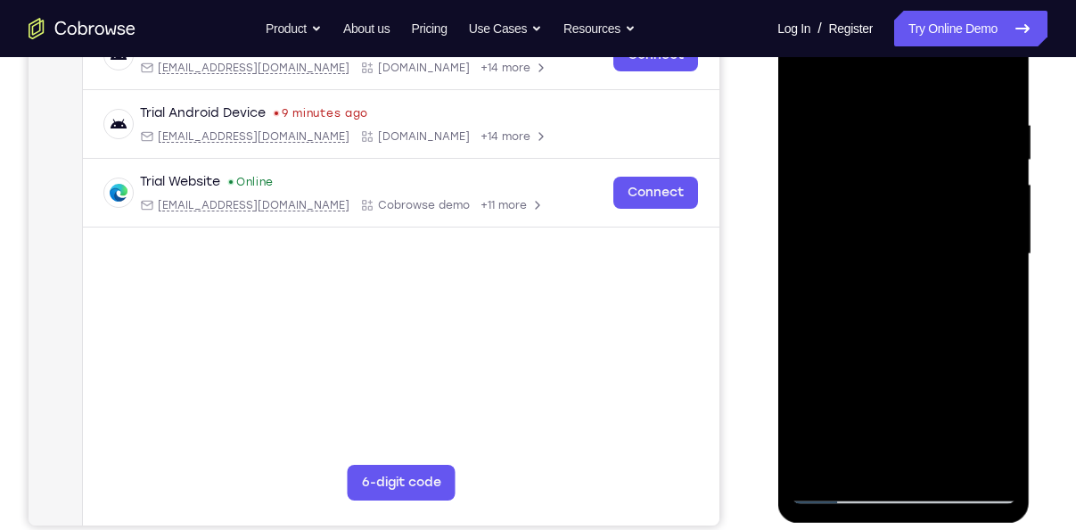
click at [880, 113] on div at bounding box center [903, 253] width 225 height 499
click at [1007, 463] on div at bounding box center [903, 253] width 225 height 499
click at [991, 78] on div at bounding box center [903, 253] width 225 height 499
click at [987, 464] on div at bounding box center [903, 253] width 225 height 499
drag, startPoint x: 933, startPoint y: 303, endPoint x: 926, endPoint y: 159, distance: 144.6
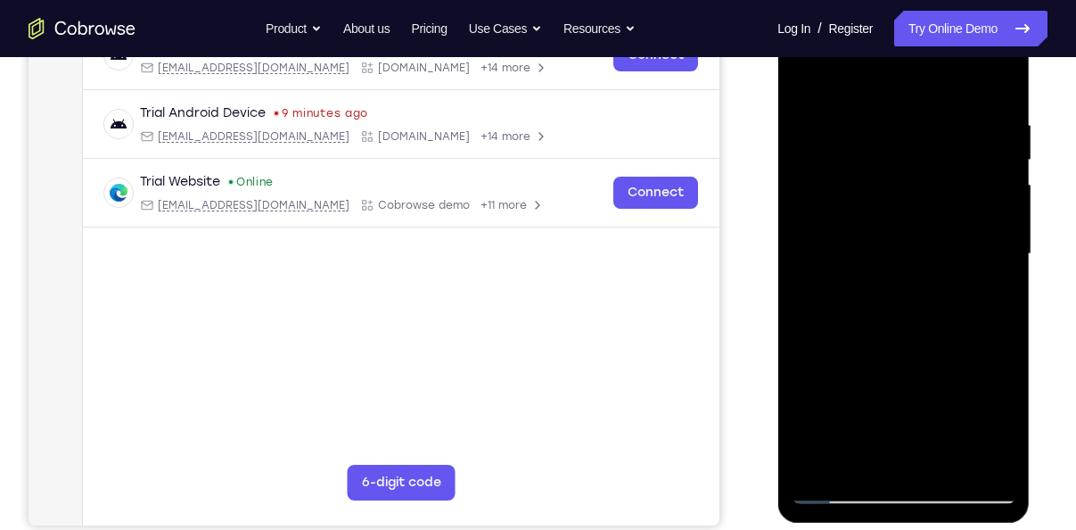
click at [926, 159] on div at bounding box center [903, 253] width 225 height 499
click at [838, 308] on div at bounding box center [903, 253] width 225 height 499
click at [1004, 183] on div at bounding box center [903, 253] width 225 height 499
click at [860, 461] on div at bounding box center [903, 253] width 225 height 499
click at [871, 70] on div at bounding box center [903, 253] width 225 height 499
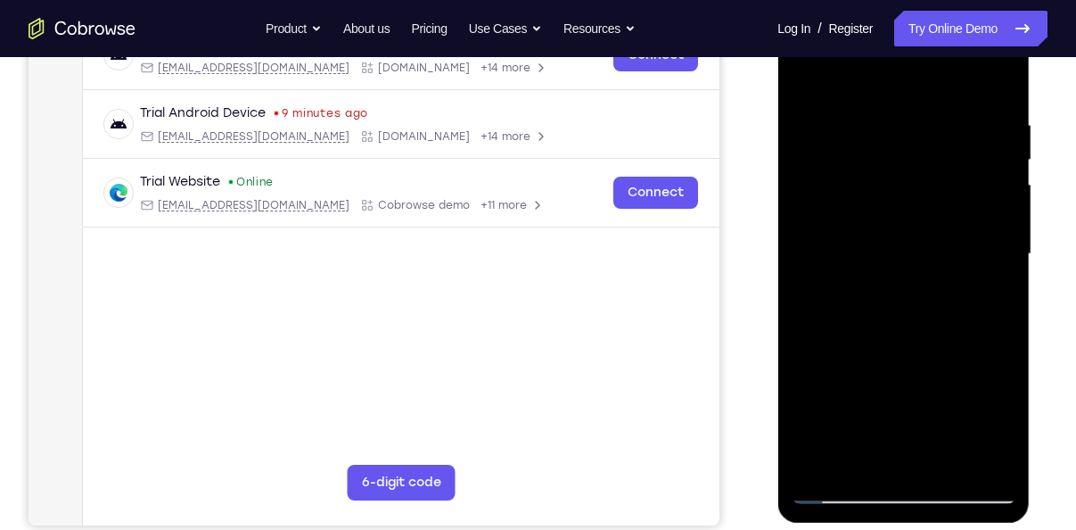
click at [873, 103] on div at bounding box center [903, 253] width 225 height 499
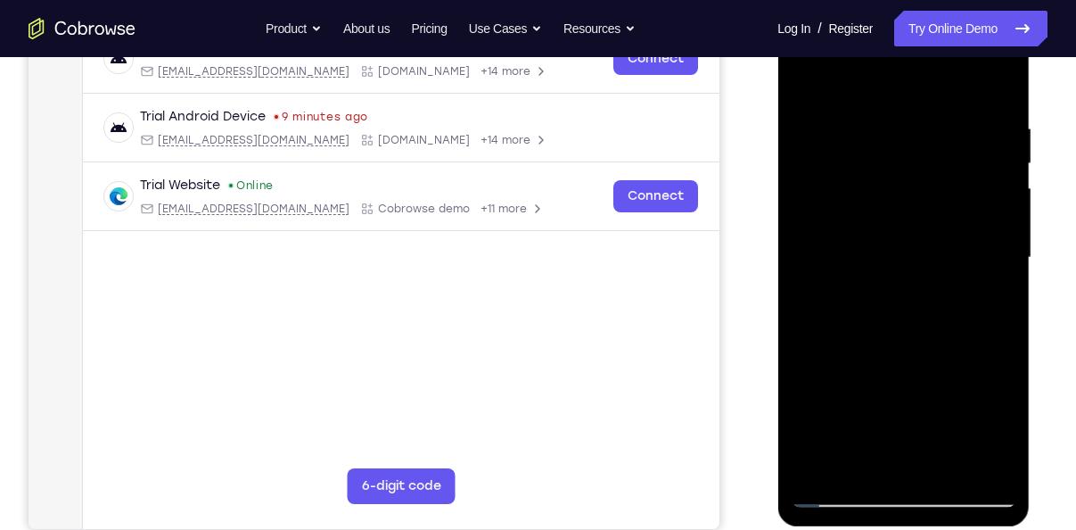
click at [816, 192] on div at bounding box center [903, 257] width 225 height 499
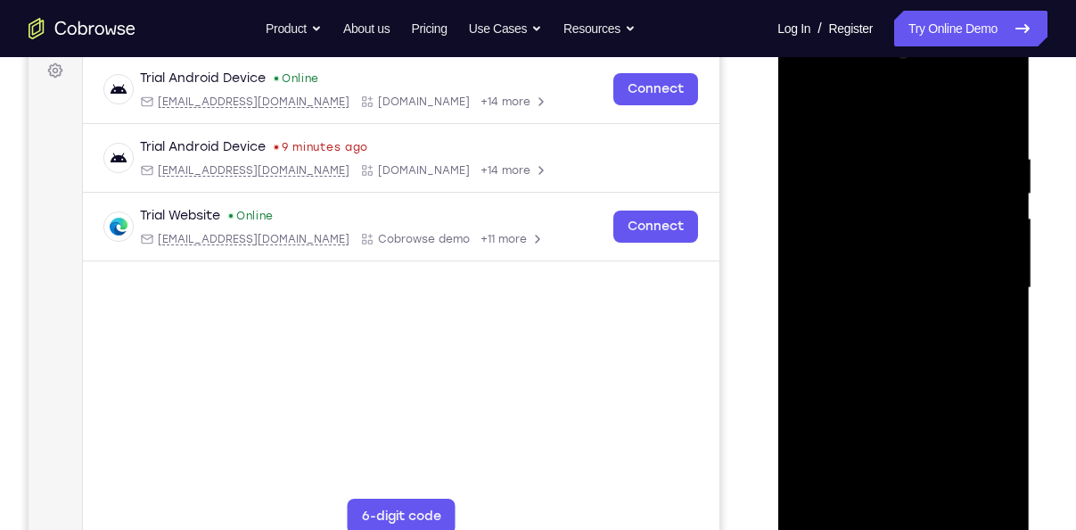
scroll to position [269, 0]
drag, startPoint x: 912, startPoint y: 195, endPoint x: 955, endPoint y: 284, distance: 98.1
click at [955, 284] on div at bounding box center [903, 288] width 225 height 499
click at [806, 110] on div at bounding box center [903, 288] width 225 height 499
click at [999, 107] on div at bounding box center [903, 288] width 225 height 499
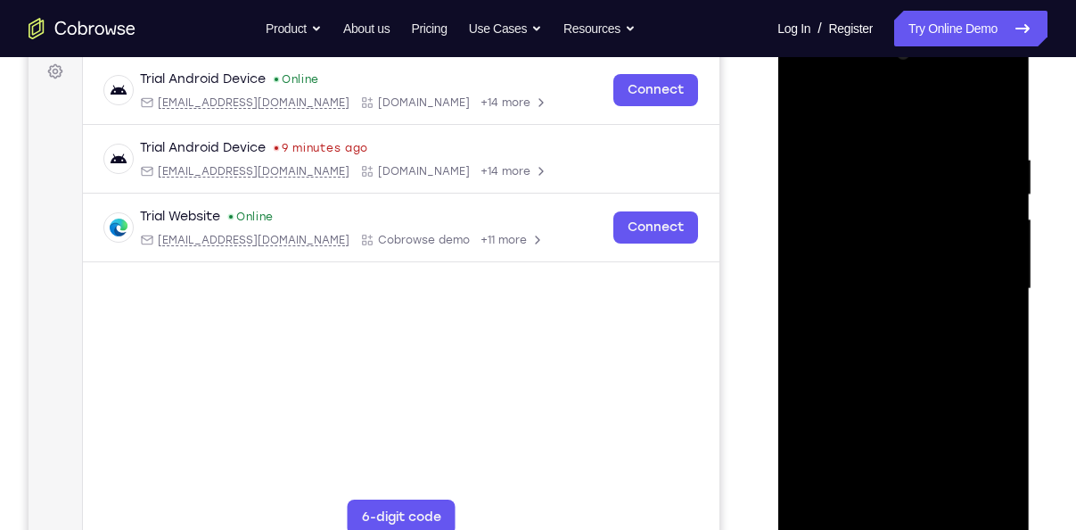
click at [819, 496] on div at bounding box center [903, 288] width 225 height 499
click at [949, 498] on div at bounding box center [903, 288] width 225 height 499
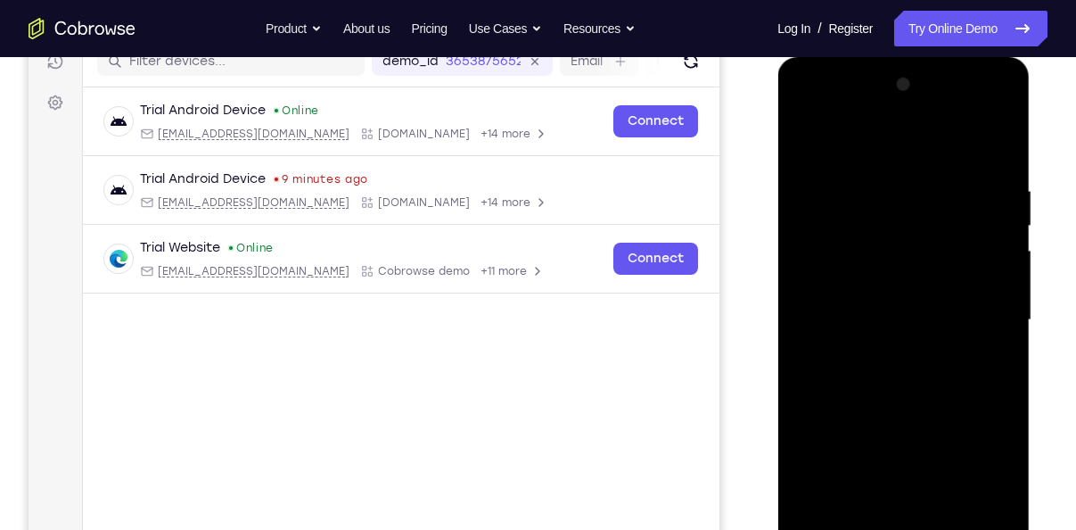
scroll to position [237, 0]
click at [810, 139] on div at bounding box center [903, 320] width 225 height 499
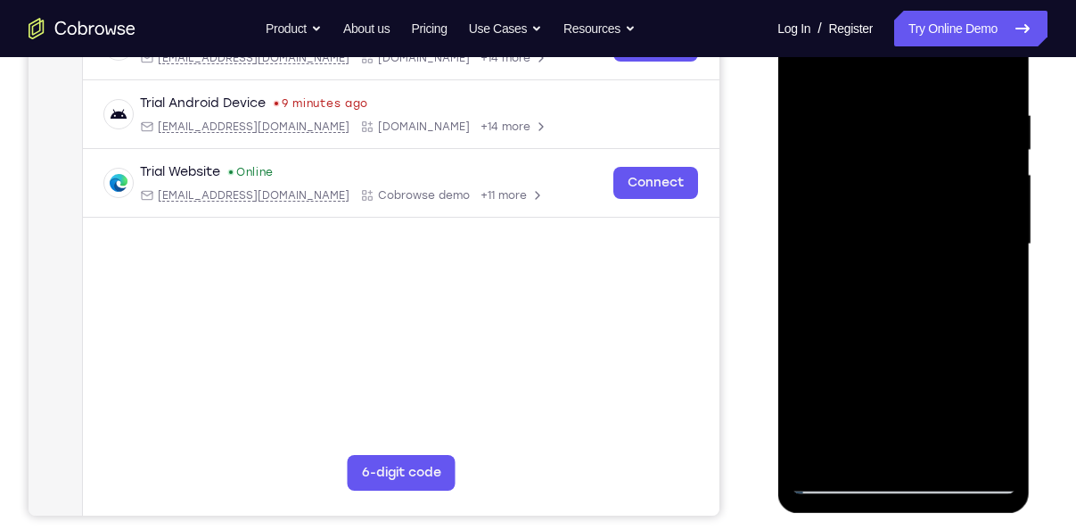
drag, startPoint x: 925, startPoint y: 391, endPoint x: 906, endPoint y: 89, distance: 301.9
click at [906, 89] on div at bounding box center [903, 244] width 225 height 499
drag, startPoint x: 889, startPoint y: 369, endPoint x: 896, endPoint y: 183, distance: 186.5
click at [896, 183] on div at bounding box center [903, 244] width 225 height 499
drag, startPoint x: 888, startPoint y: 378, endPoint x: 887, endPoint y: 190, distance: 188.1
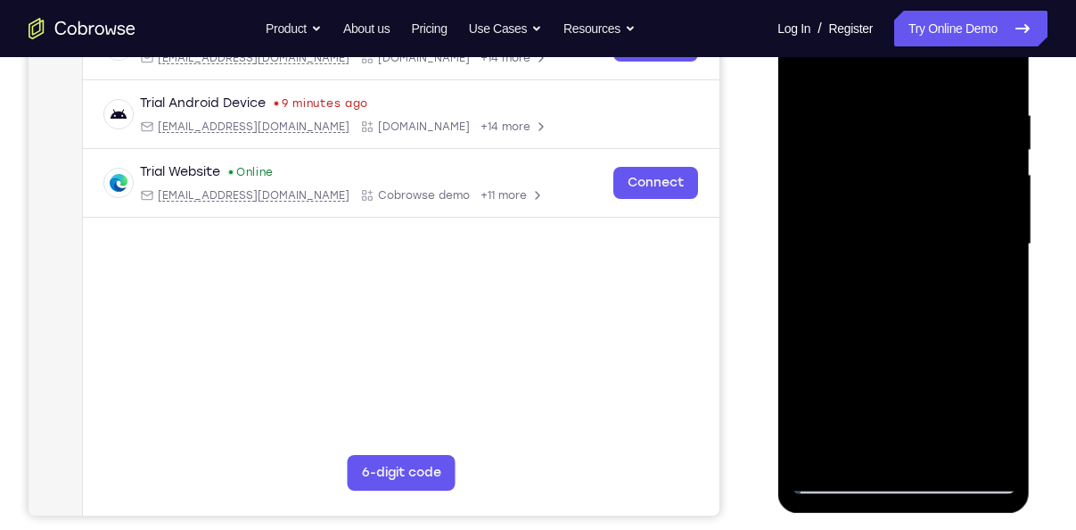
click at [887, 190] on div at bounding box center [903, 244] width 225 height 499
drag, startPoint x: 872, startPoint y: 343, endPoint x: 877, endPoint y: 211, distance: 132.1
click at [877, 211] on div at bounding box center [903, 244] width 225 height 499
drag, startPoint x: 841, startPoint y: 363, endPoint x: 845, endPoint y: 189, distance: 173.9
click at [845, 189] on div at bounding box center [903, 244] width 225 height 499
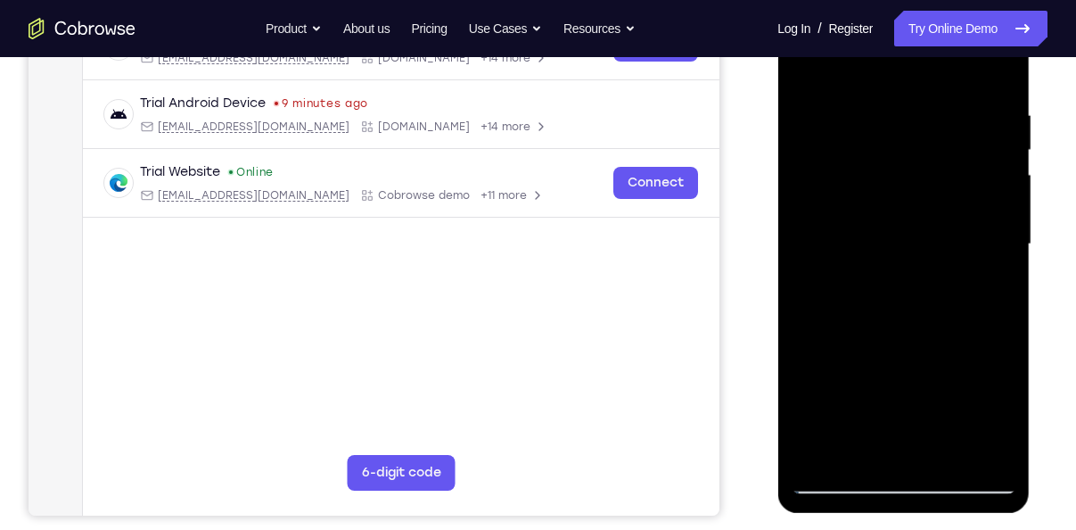
click at [896, 211] on div at bounding box center [903, 244] width 225 height 499
click at [894, 206] on div at bounding box center [903, 244] width 225 height 499
drag, startPoint x: 868, startPoint y: 399, endPoint x: 860, endPoint y: 160, distance: 240.0
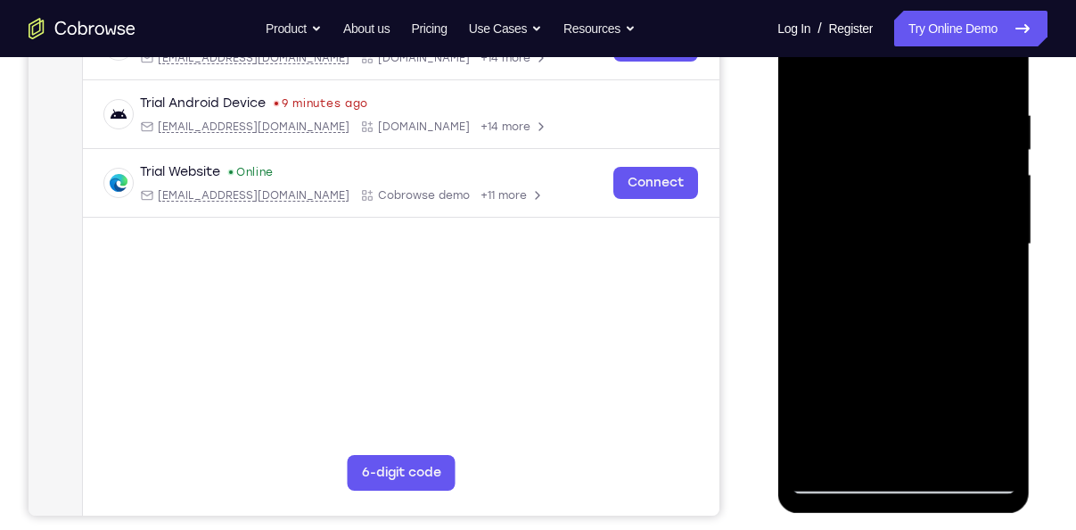
click at [860, 160] on div at bounding box center [903, 244] width 225 height 499
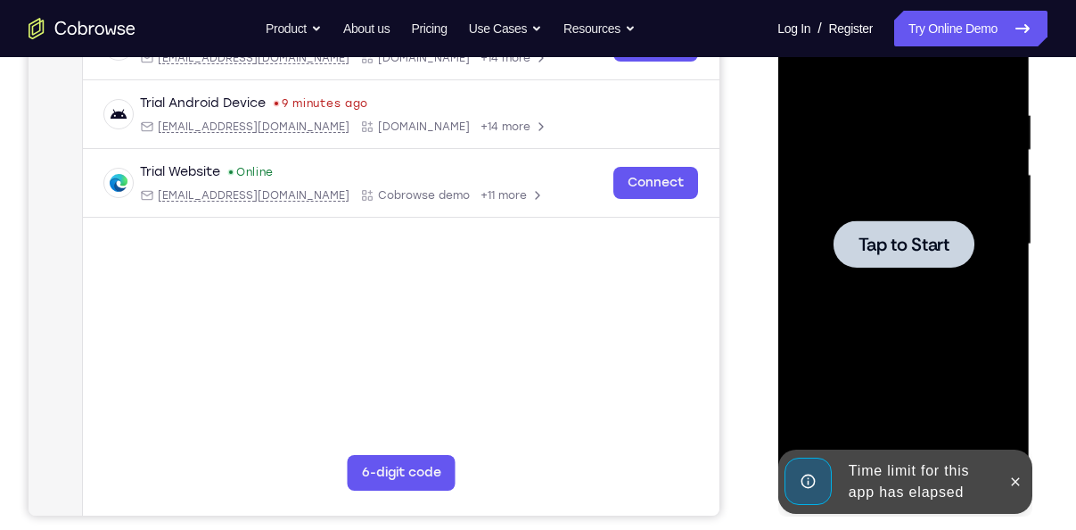
drag, startPoint x: 875, startPoint y: 333, endPoint x: 878, endPoint y: 233, distance: 100.8
